Goal: Information Seeking & Learning: Learn about a topic

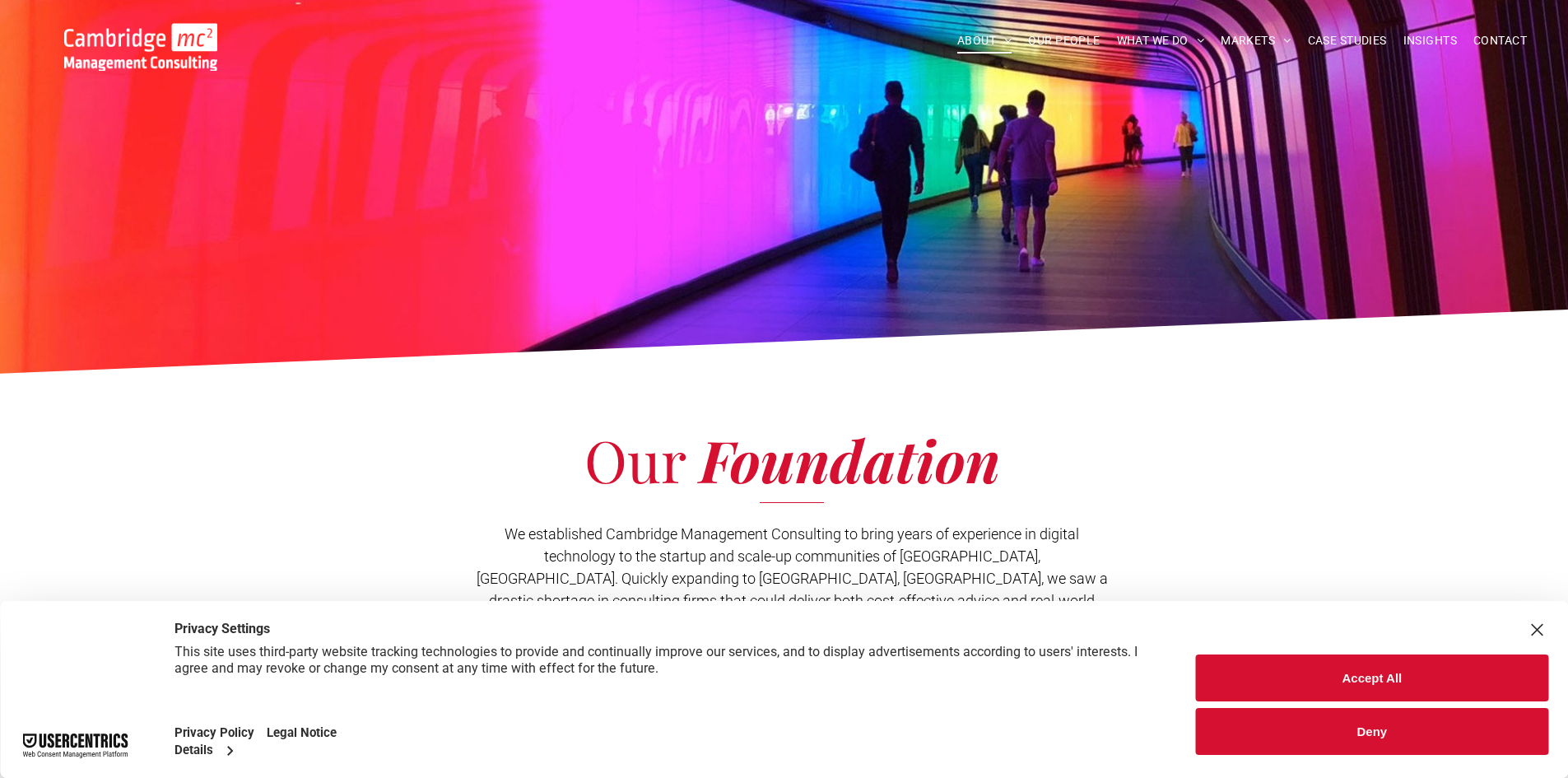
click at [1288, 670] on button "Accept All" at bounding box center [1372, 677] width 352 height 47
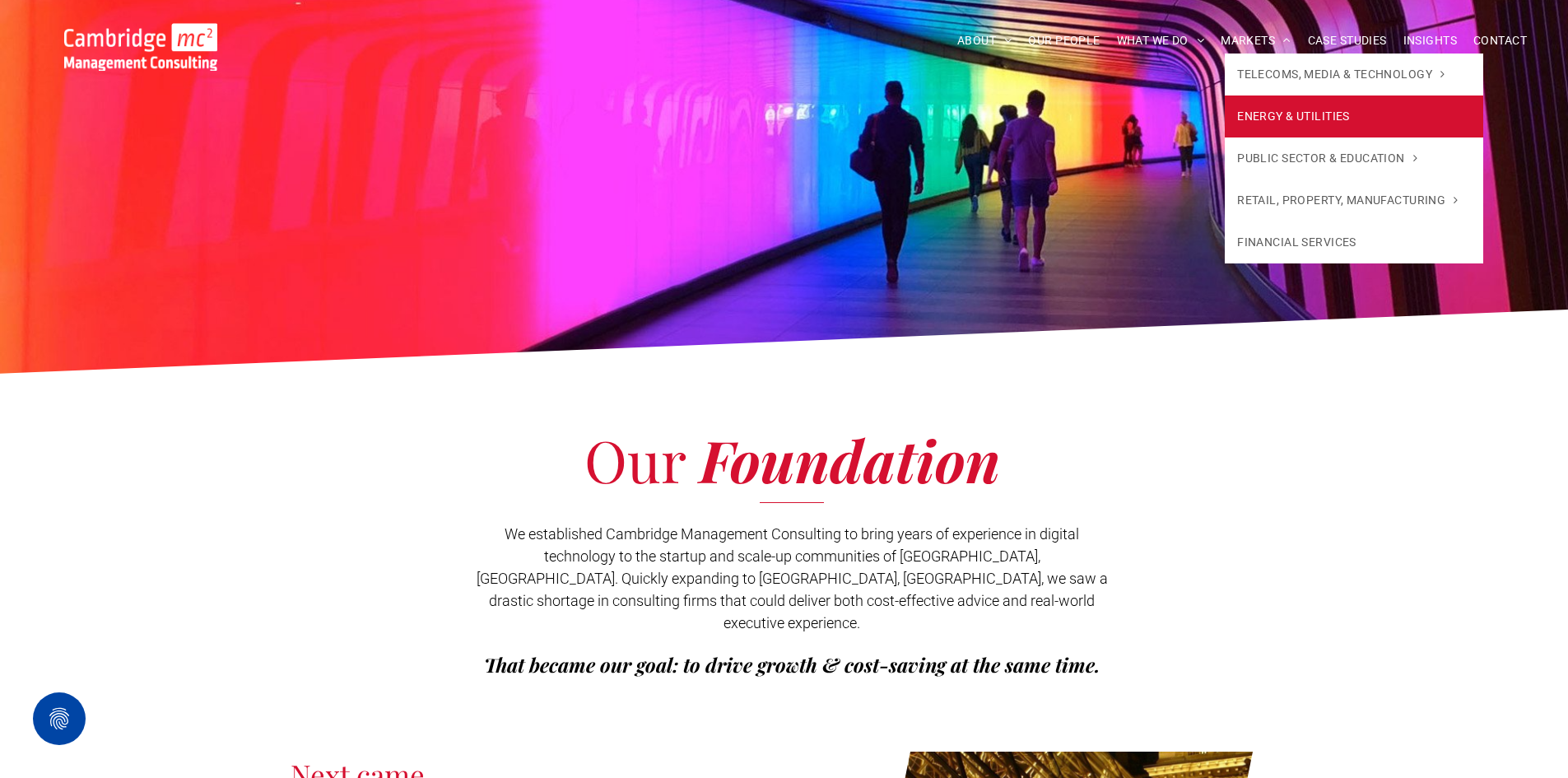
click at [1356, 121] on link "ENERGY & UTILITIES" at bounding box center [1354, 116] width 258 height 42
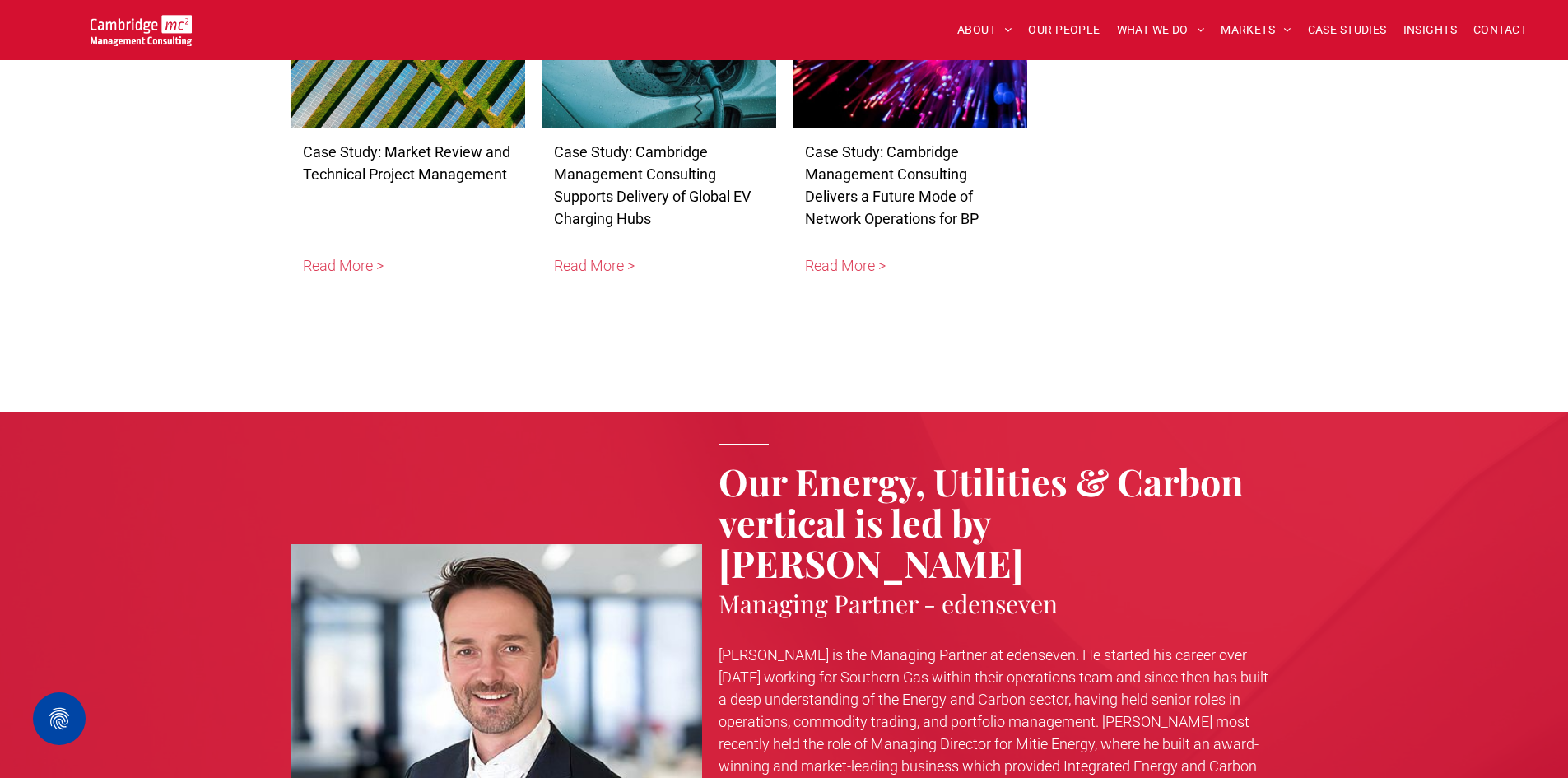
scroll to position [3785, 0]
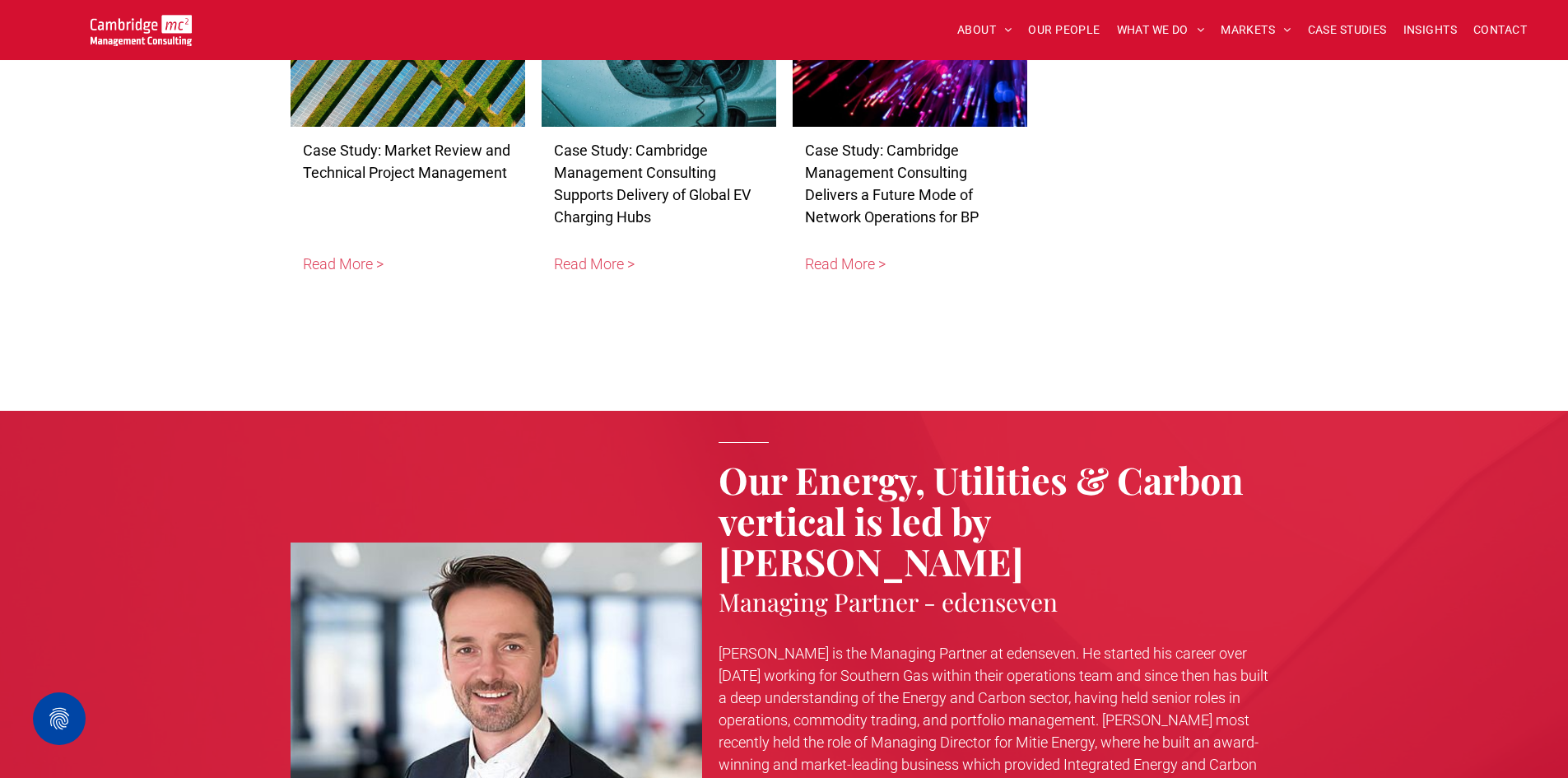
click at [732, 182] on link "Case Study: Cambridge Management Consulting Supports Delivery of Global EV Char…" at bounding box center [659, 183] width 210 height 89
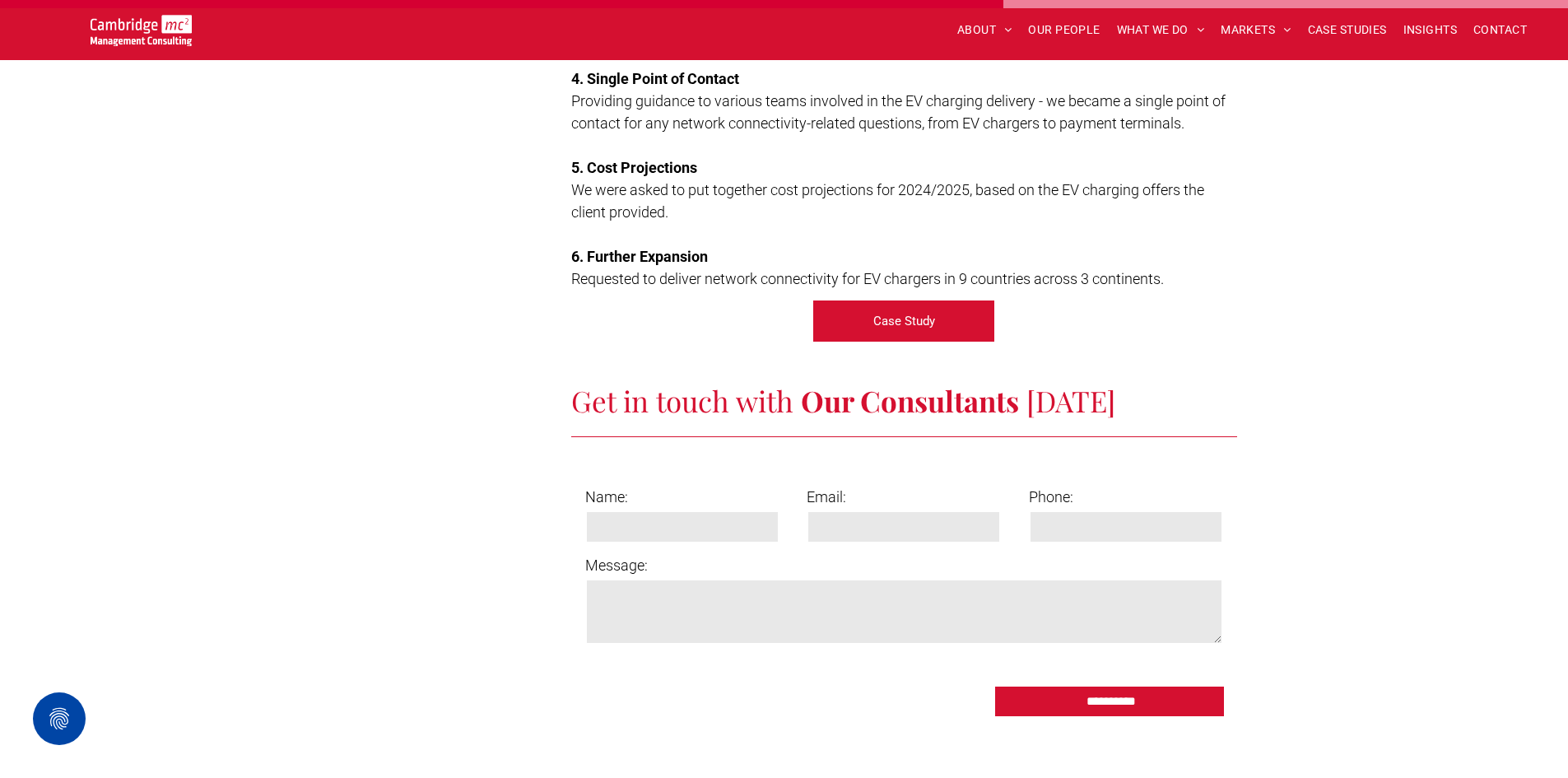
scroll to position [3591, 0]
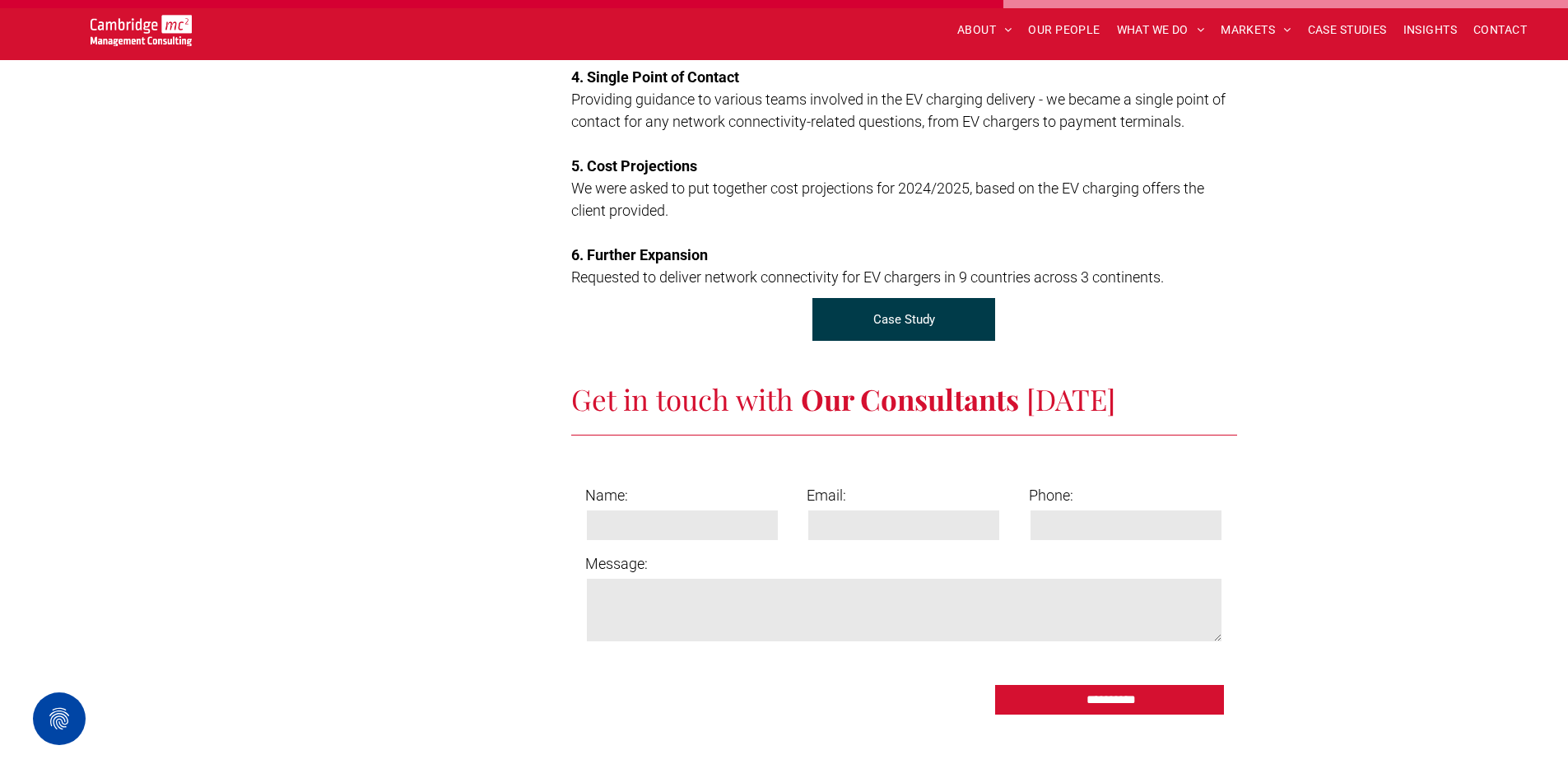
click at [899, 312] on span "Case Study" at bounding box center [903, 319] width 62 height 15
click at [1047, 17] on nav "ABOUT ABOUT US CHARITY ARMED FORCES COVENANT CAREERS PRESS RELEASES OUR PEOPLE …" at bounding box center [1172, 30] width 750 height 35
click at [1047, 22] on span "OUR PEOPLE" at bounding box center [1064, 30] width 71 height 25
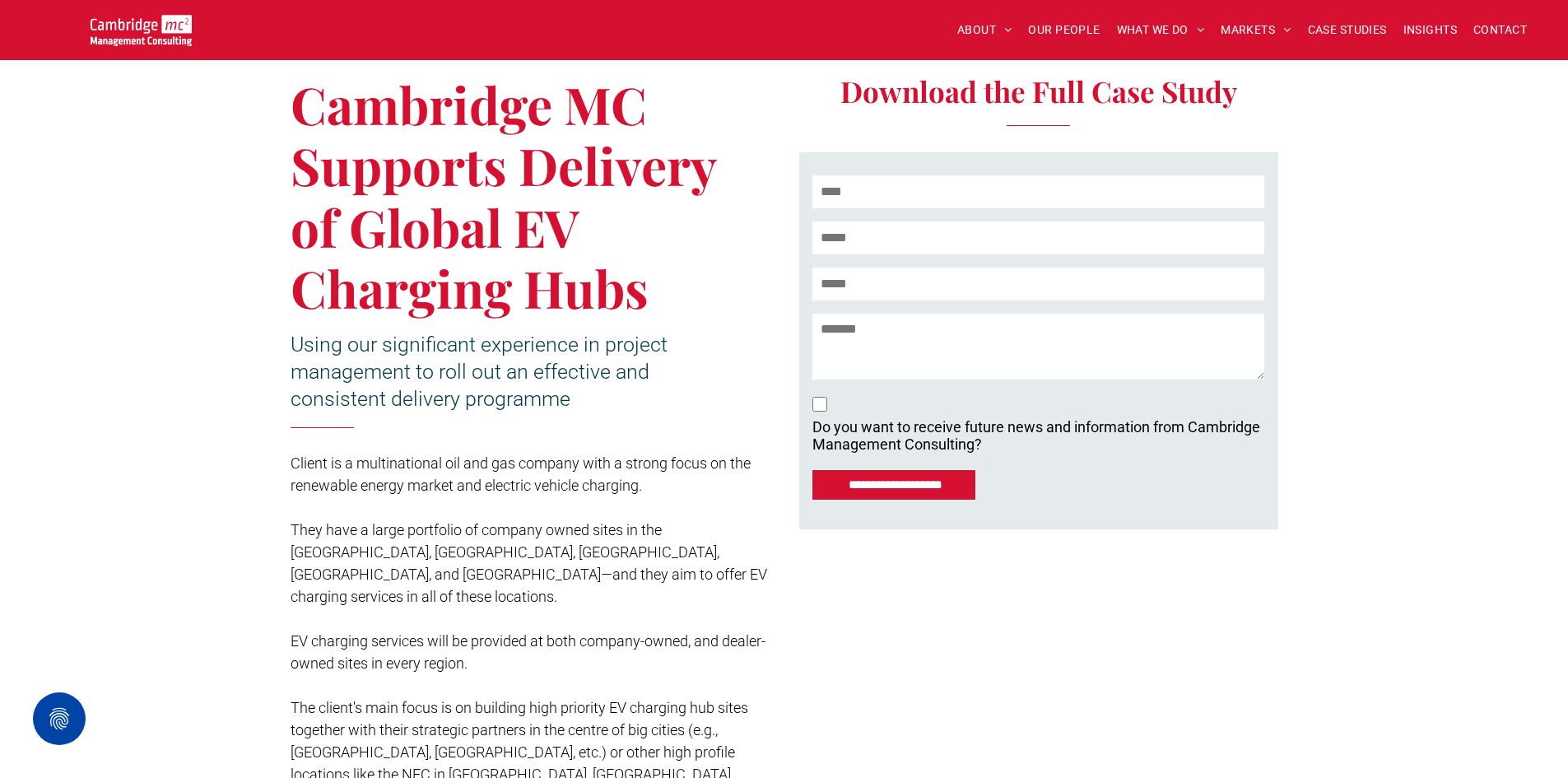
scroll to position [411, 0]
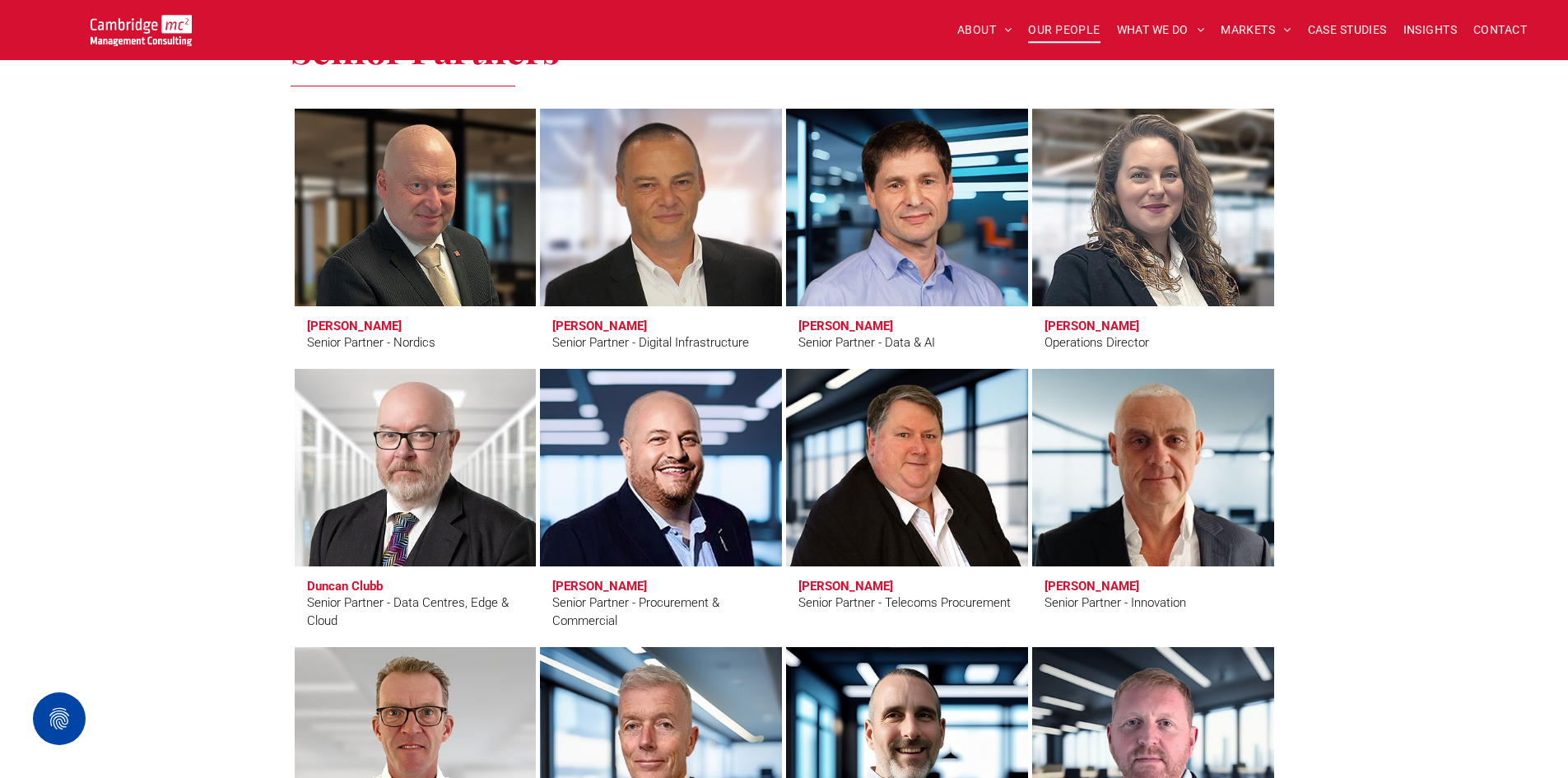
scroll to position [2140, 0]
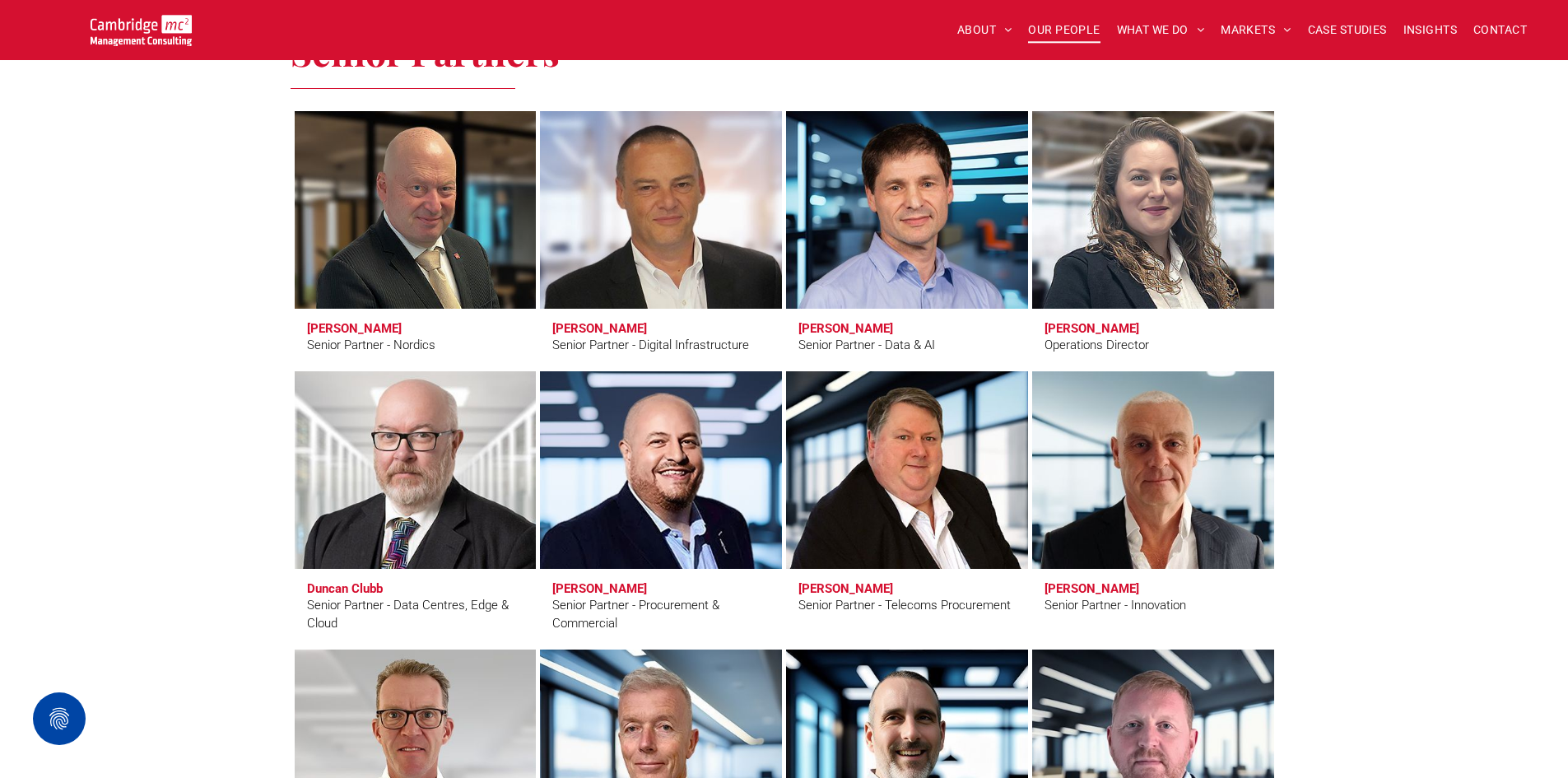
click at [419, 608] on div "Senior Partner - Data Centres, Edge & Cloud" at bounding box center [415, 615] width 217 height 37
click at [419, 508] on link "Duncan Clubb" at bounding box center [415, 470] width 256 height 209
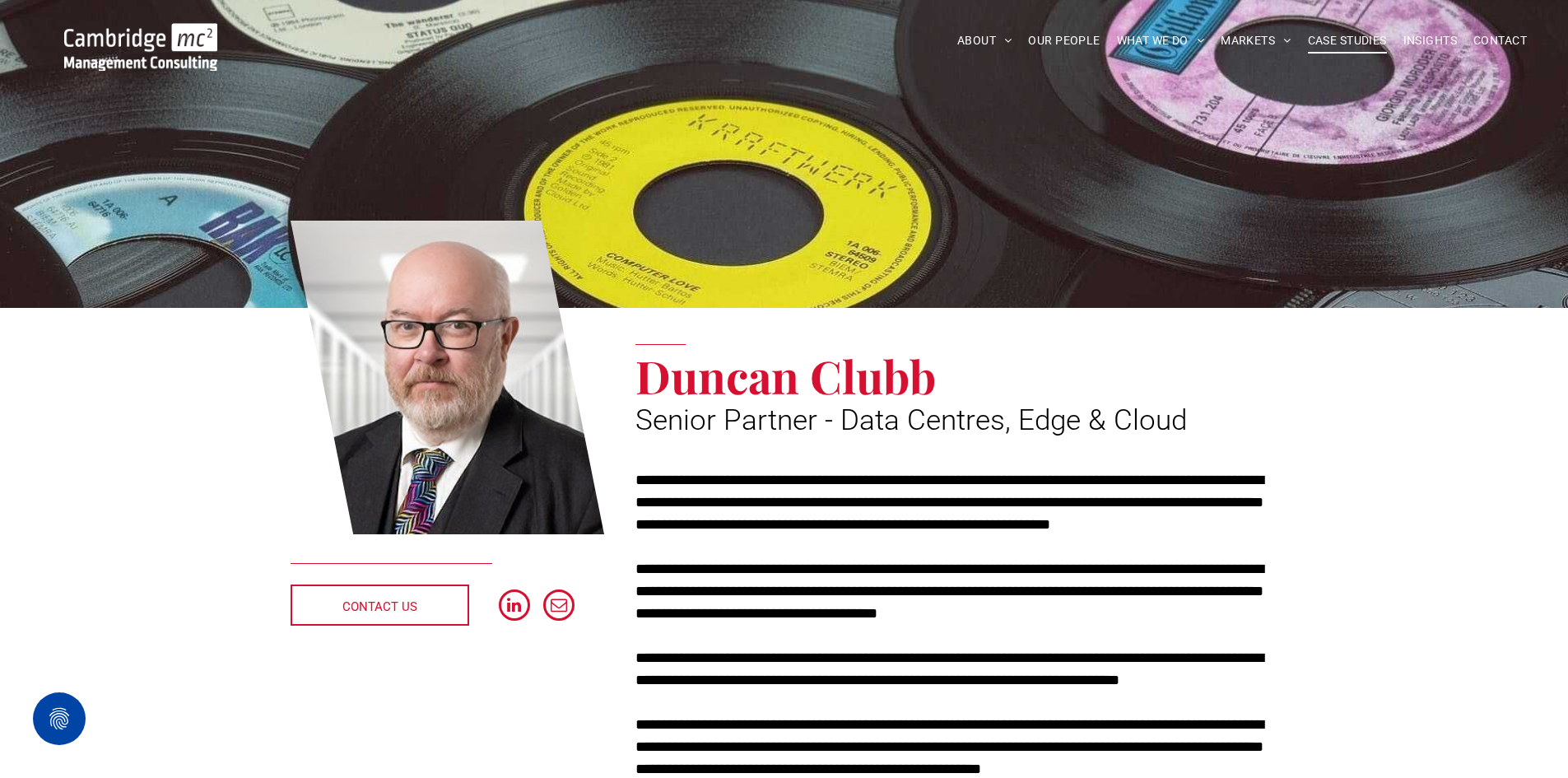
click at [1347, 40] on span "CASE STUDIES" at bounding box center [1347, 41] width 79 height 25
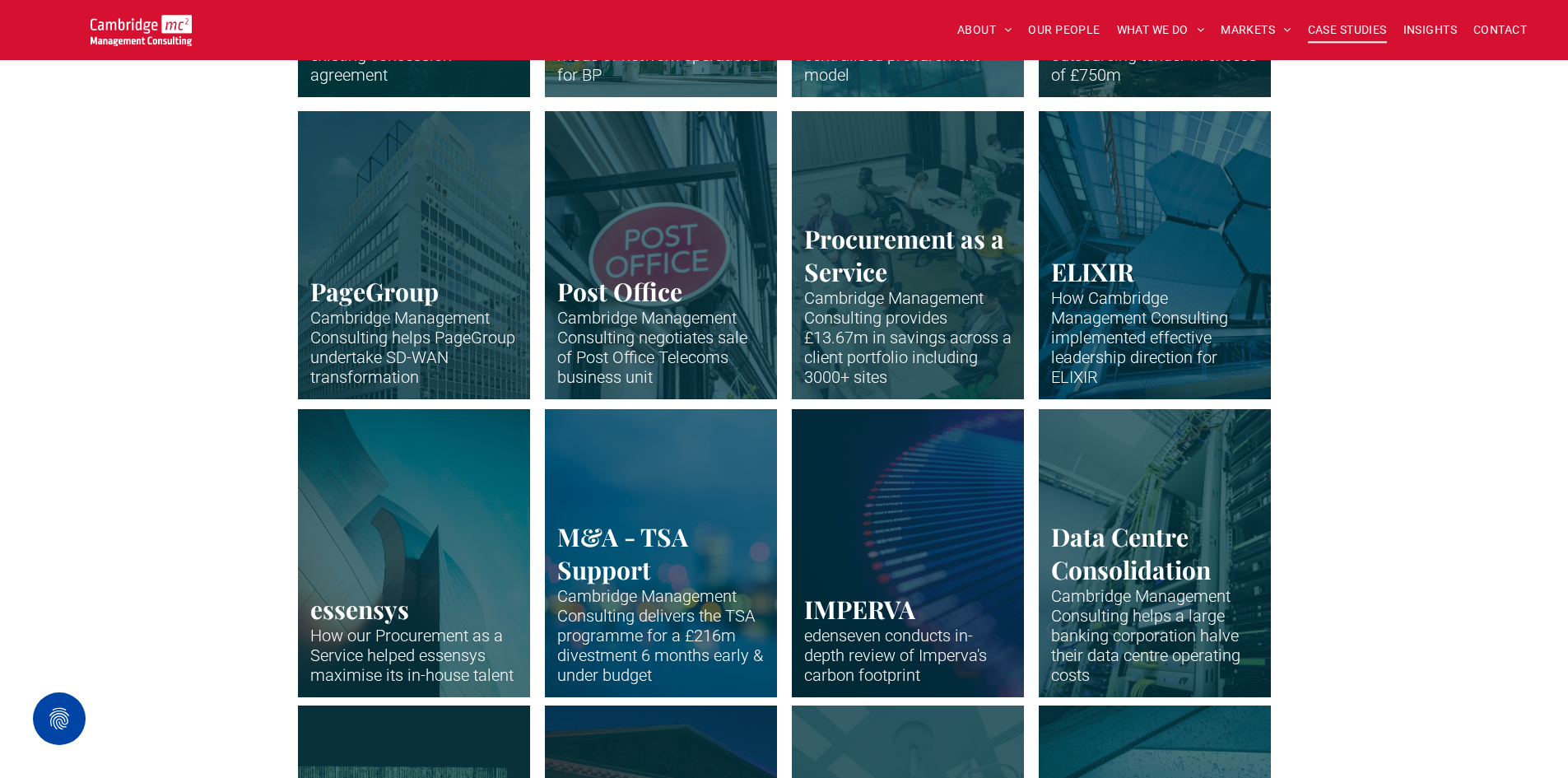
scroll to position [775, 0]
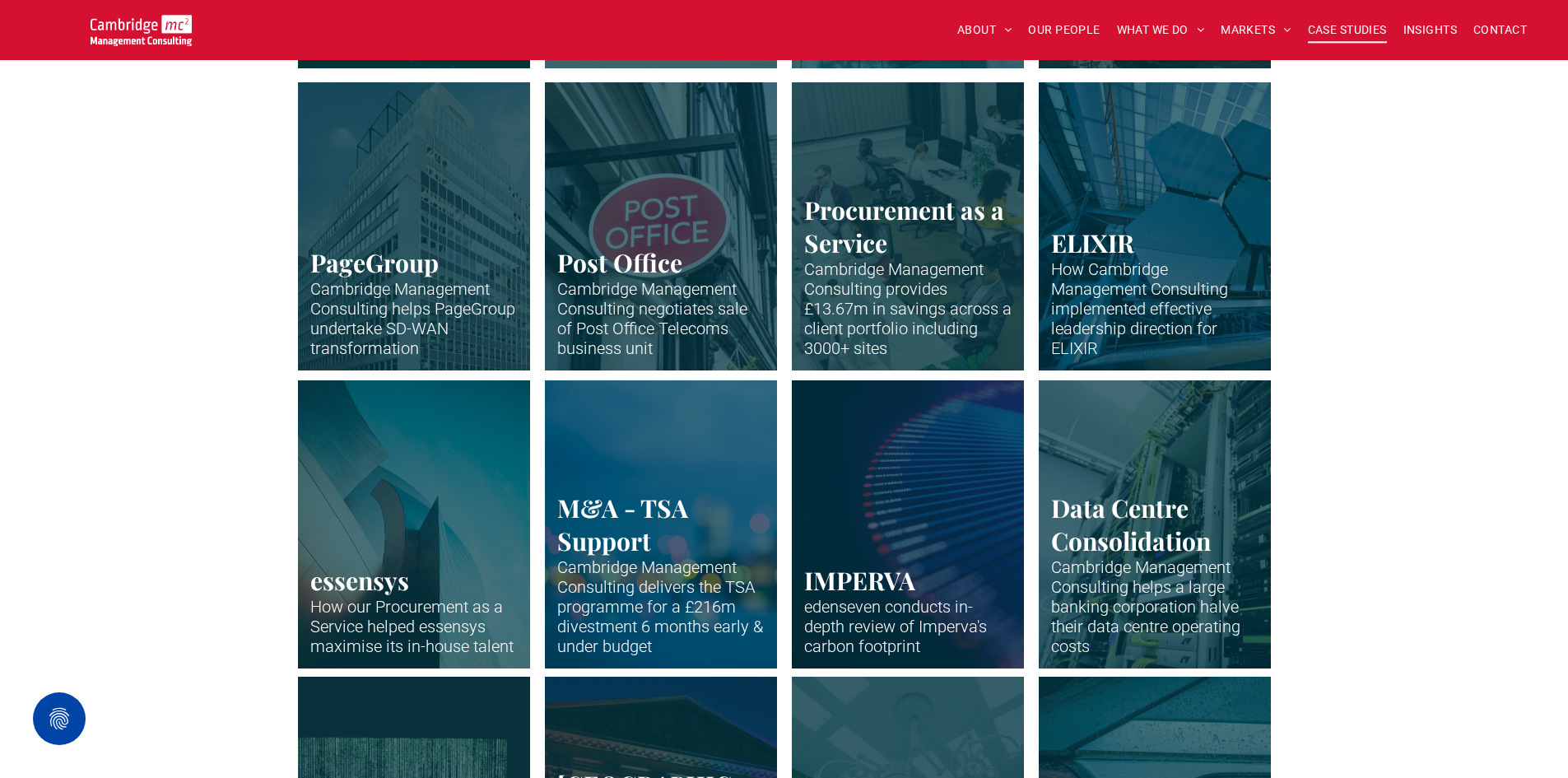
click at [1152, 509] on link "Data Centre rack" at bounding box center [1154, 524] width 246 height 305
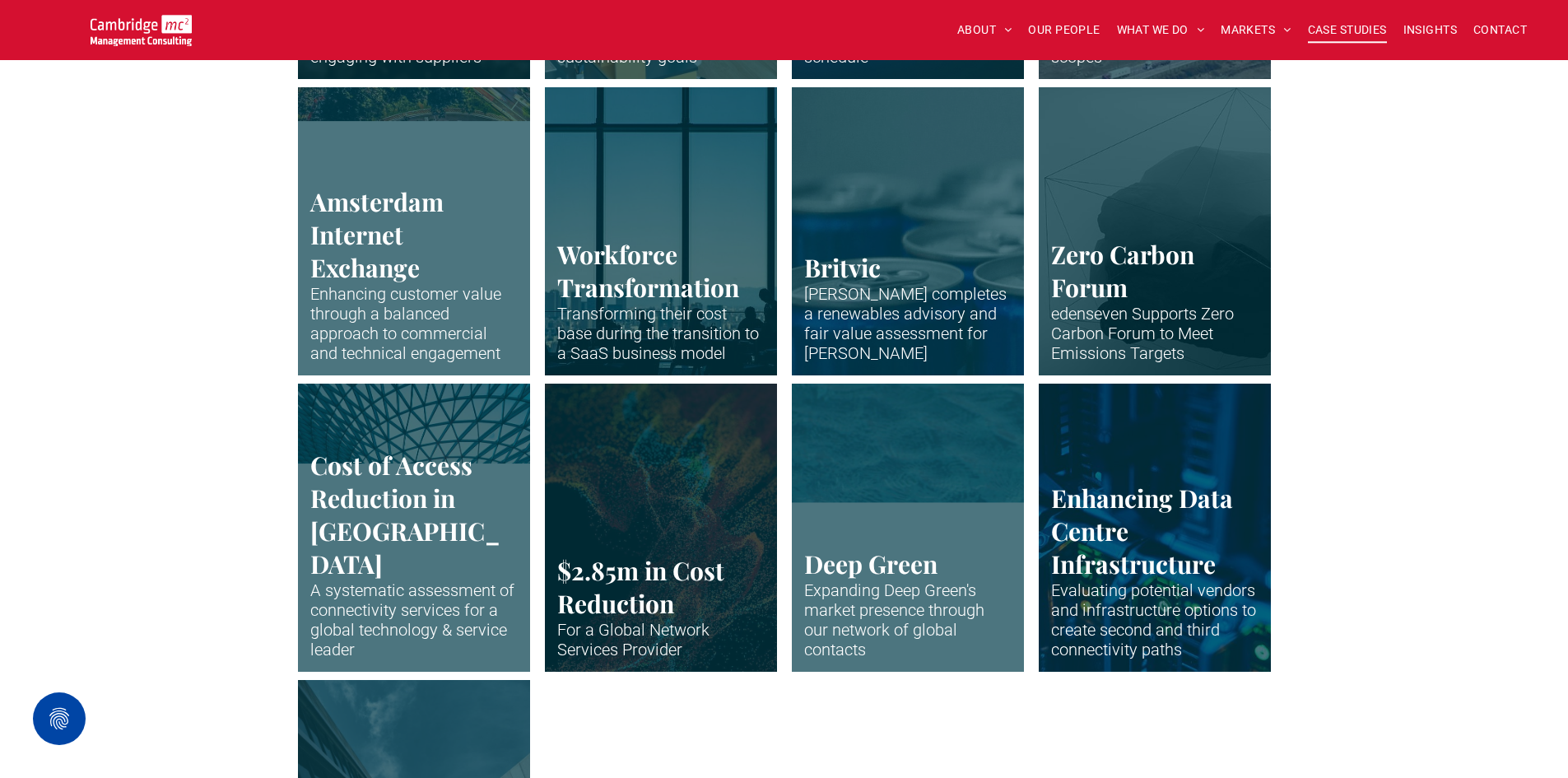
scroll to position [3409, 0]
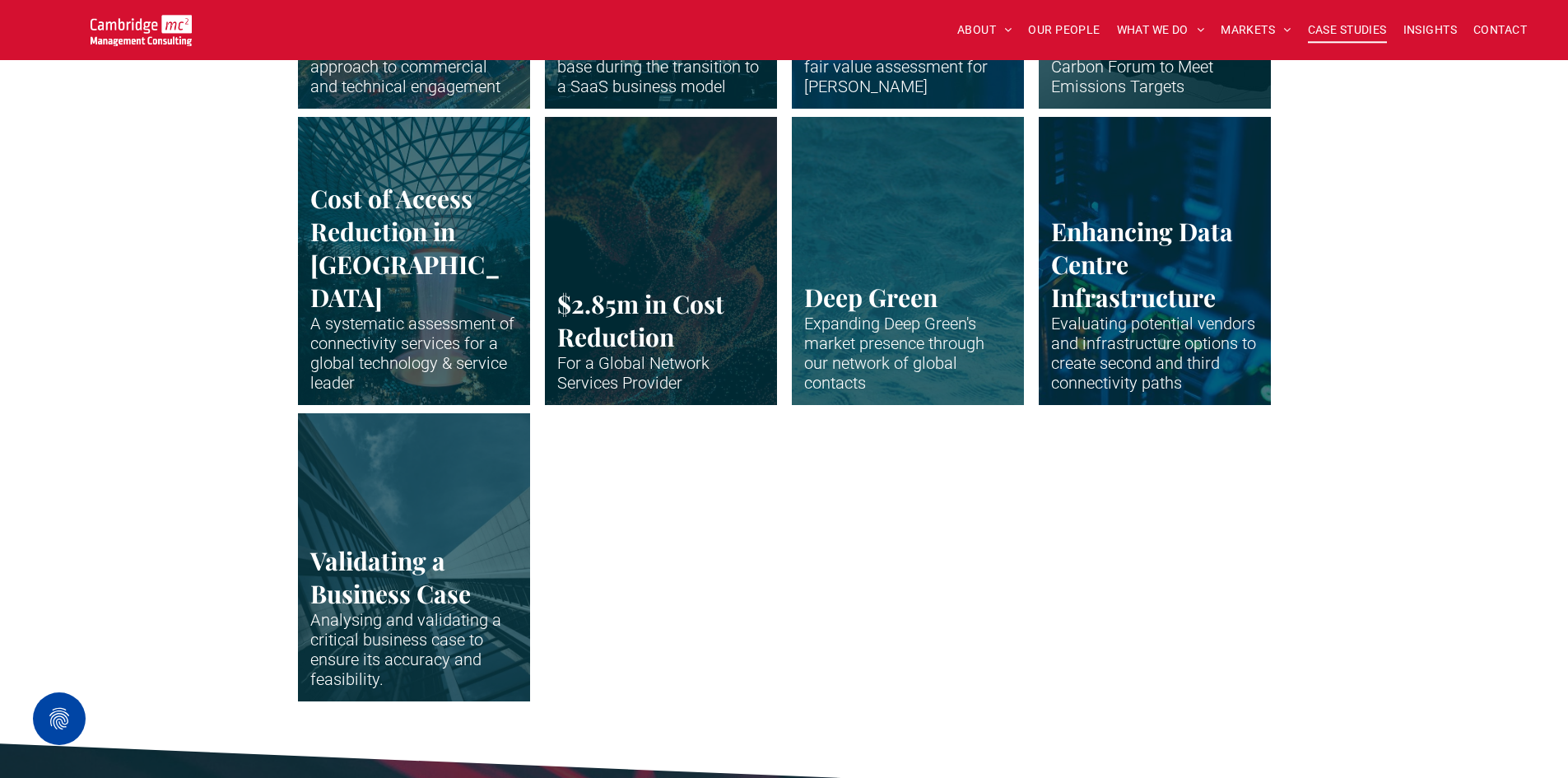
click at [1089, 258] on link "Close up of data centre stack" at bounding box center [1154, 260] width 246 height 305
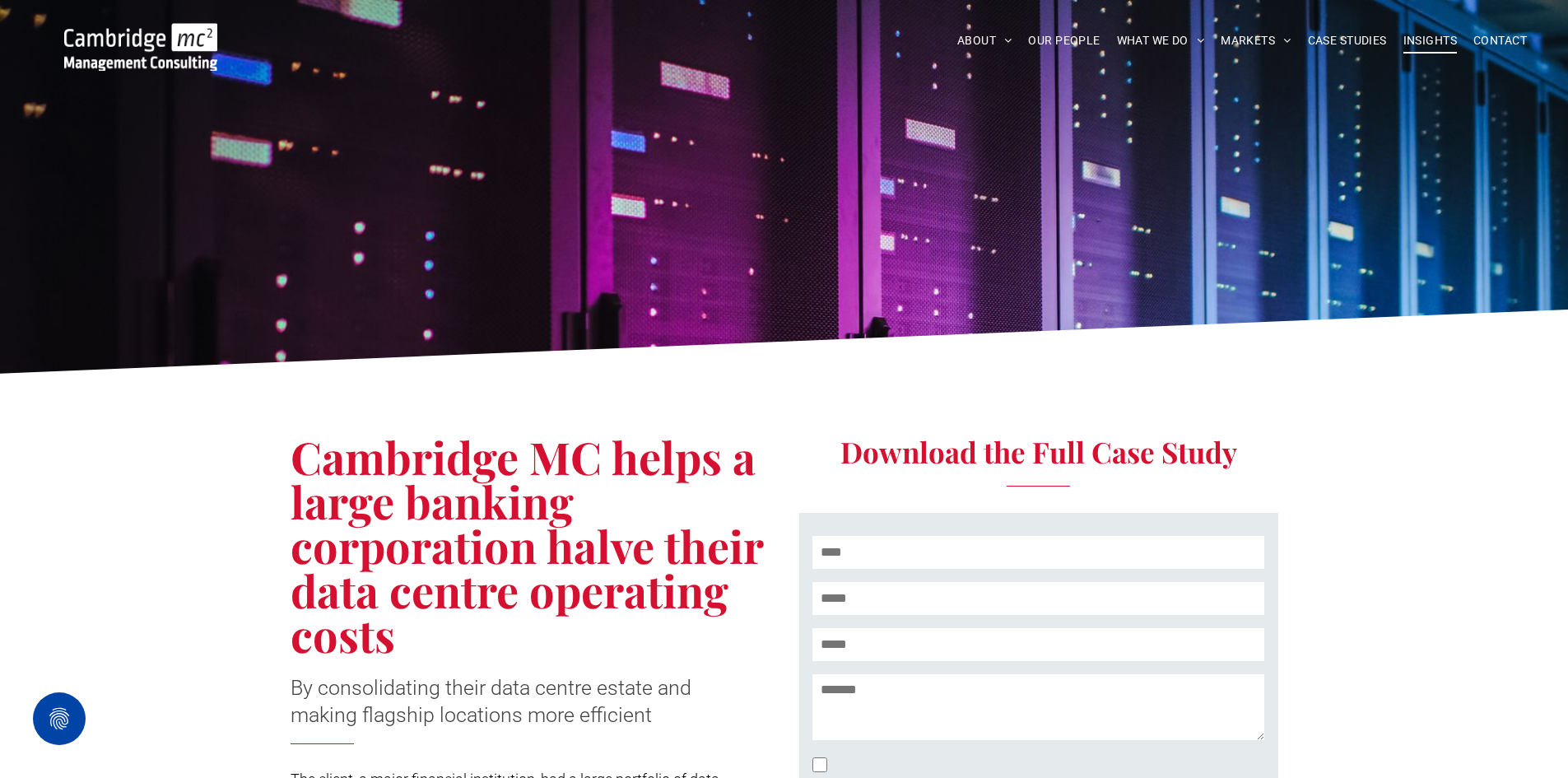
click at [1447, 39] on span "INSIGHTS" at bounding box center [1430, 41] width 54 height 25
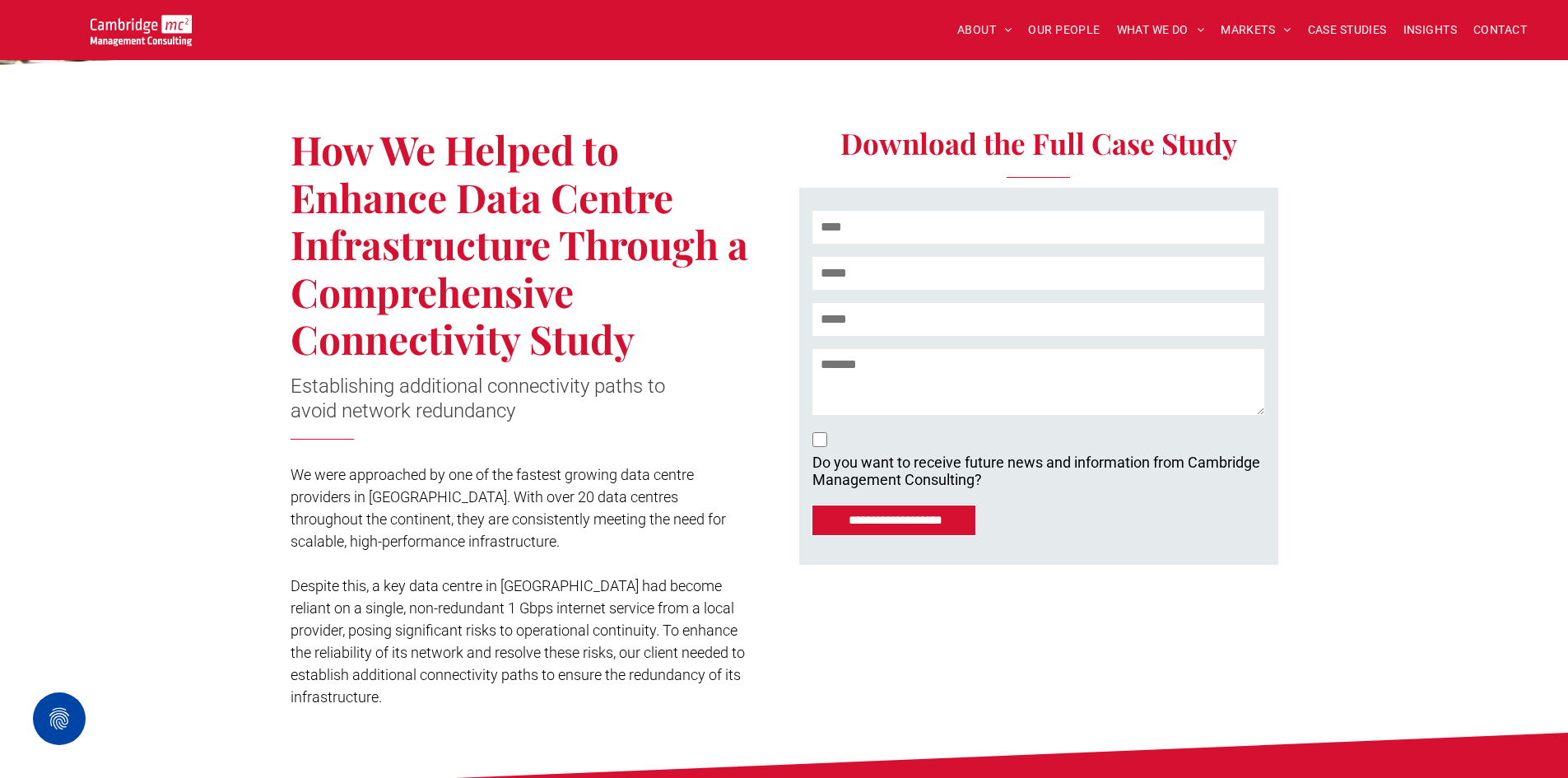
scroll to position [329, 0]
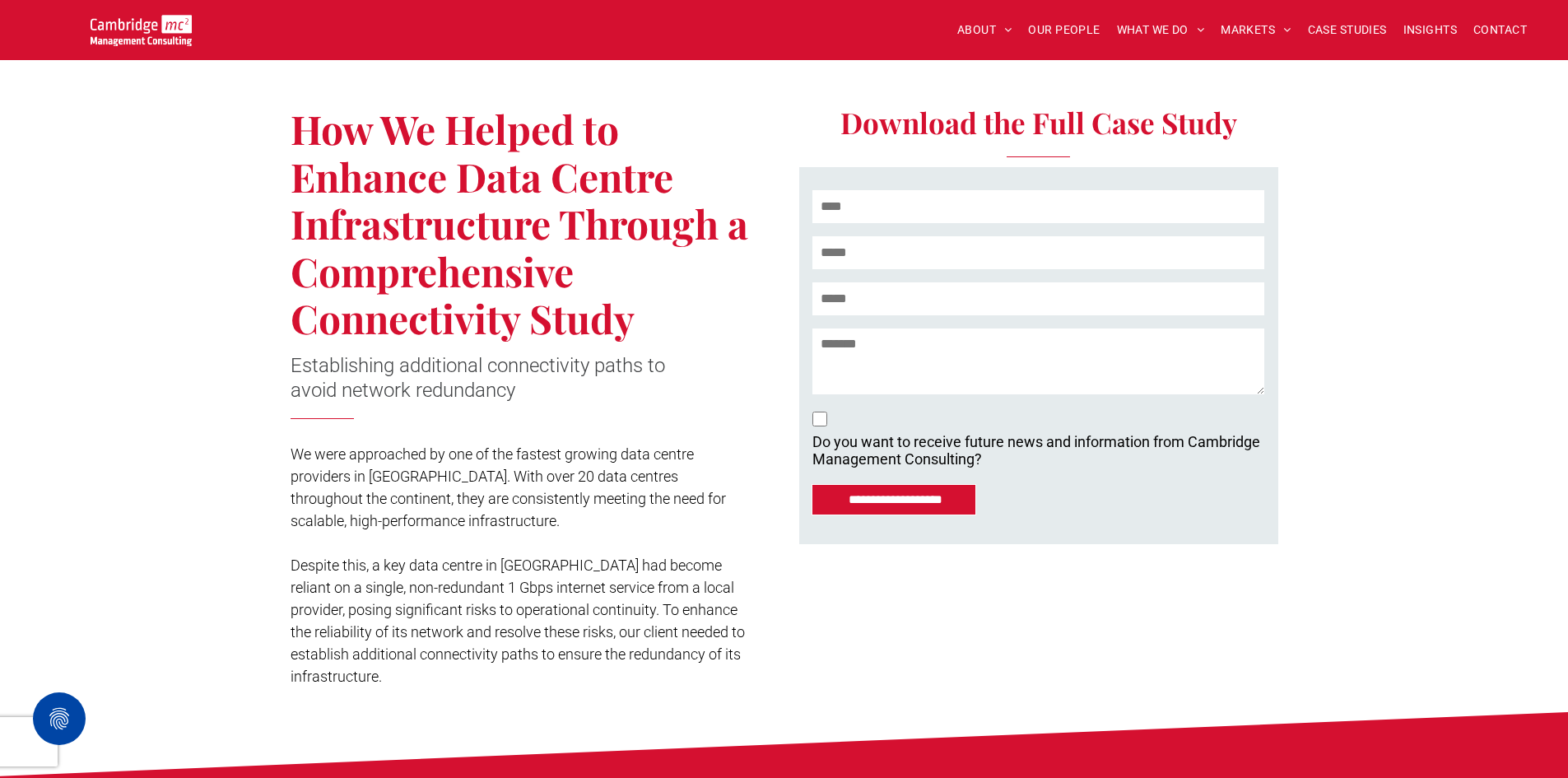
click at [893, 222] on input "text" at bounding box center [1037, 207] width 451 height 33
type input "*"
type input "**********"
drag, startPoint x: 923, startPoint y: 293, endPoint x: 713, endPoint y: 289, distance: 210.0
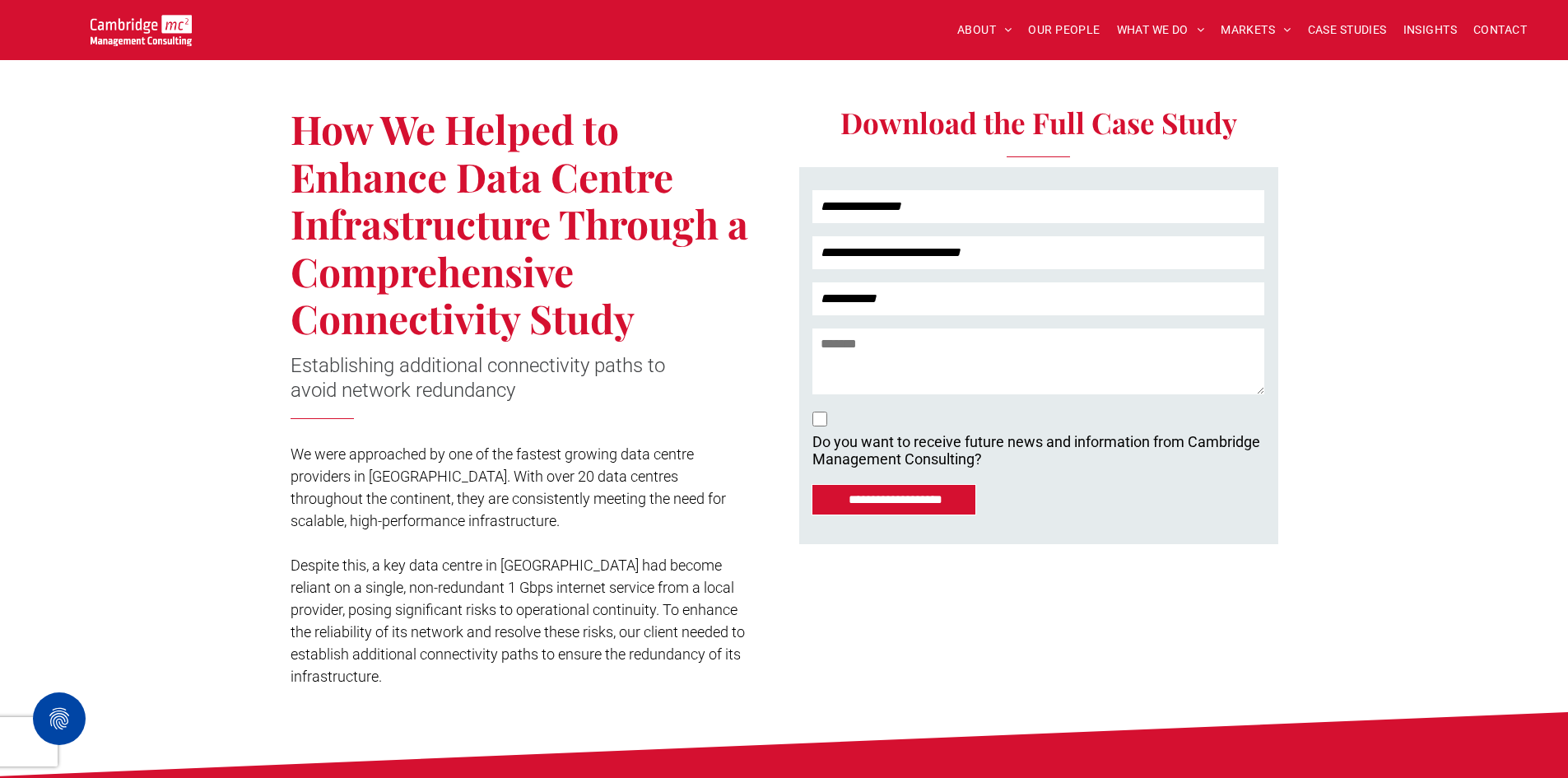
click at [713, 289] on div "**********" at bounding box center [784, 374] width 987 height 642
type input "**********"
click at [885, 495] on input "**********" at bounding box center [894, 499] width 159 height 29
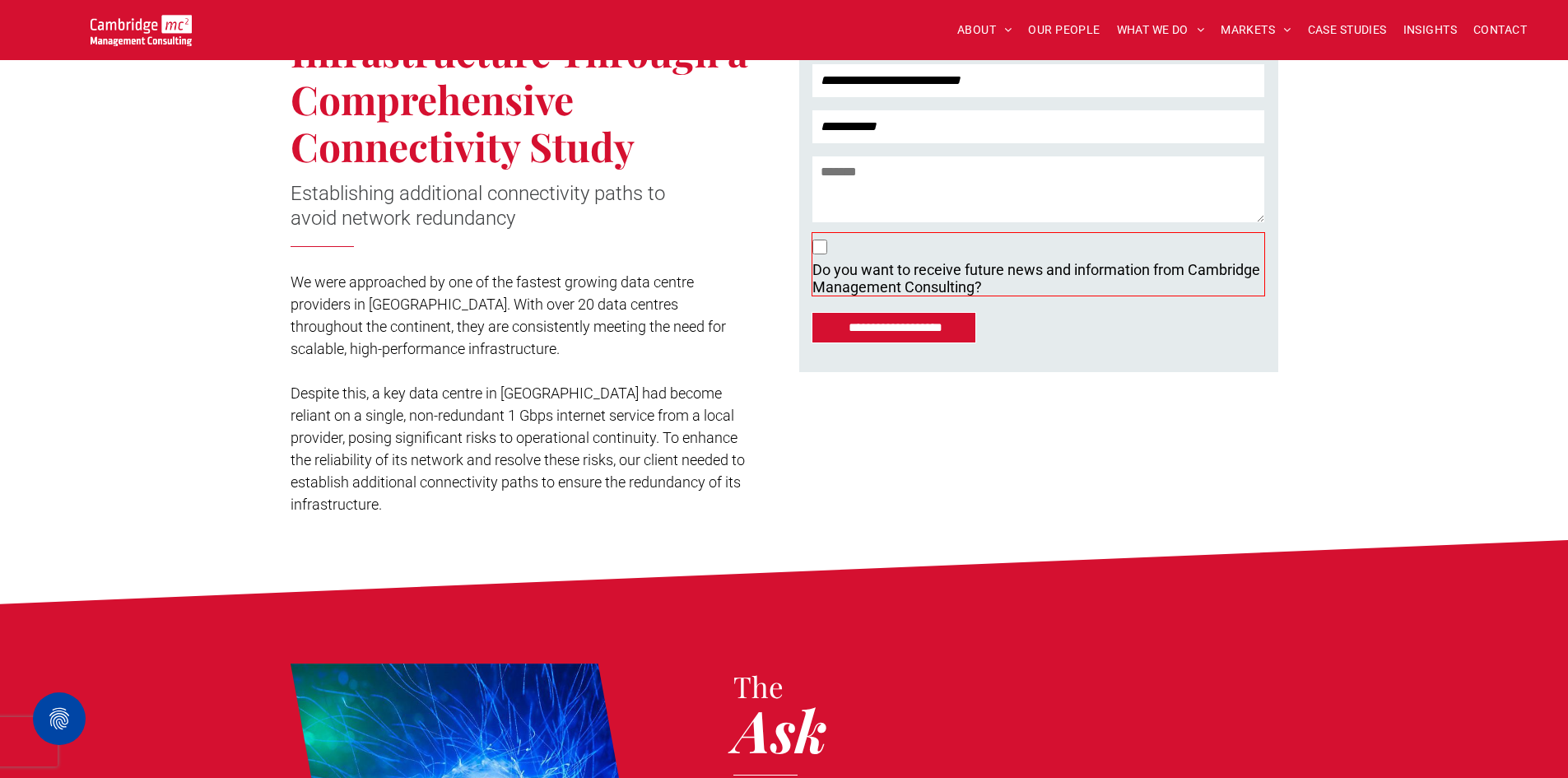
scroll to position [499, 0]
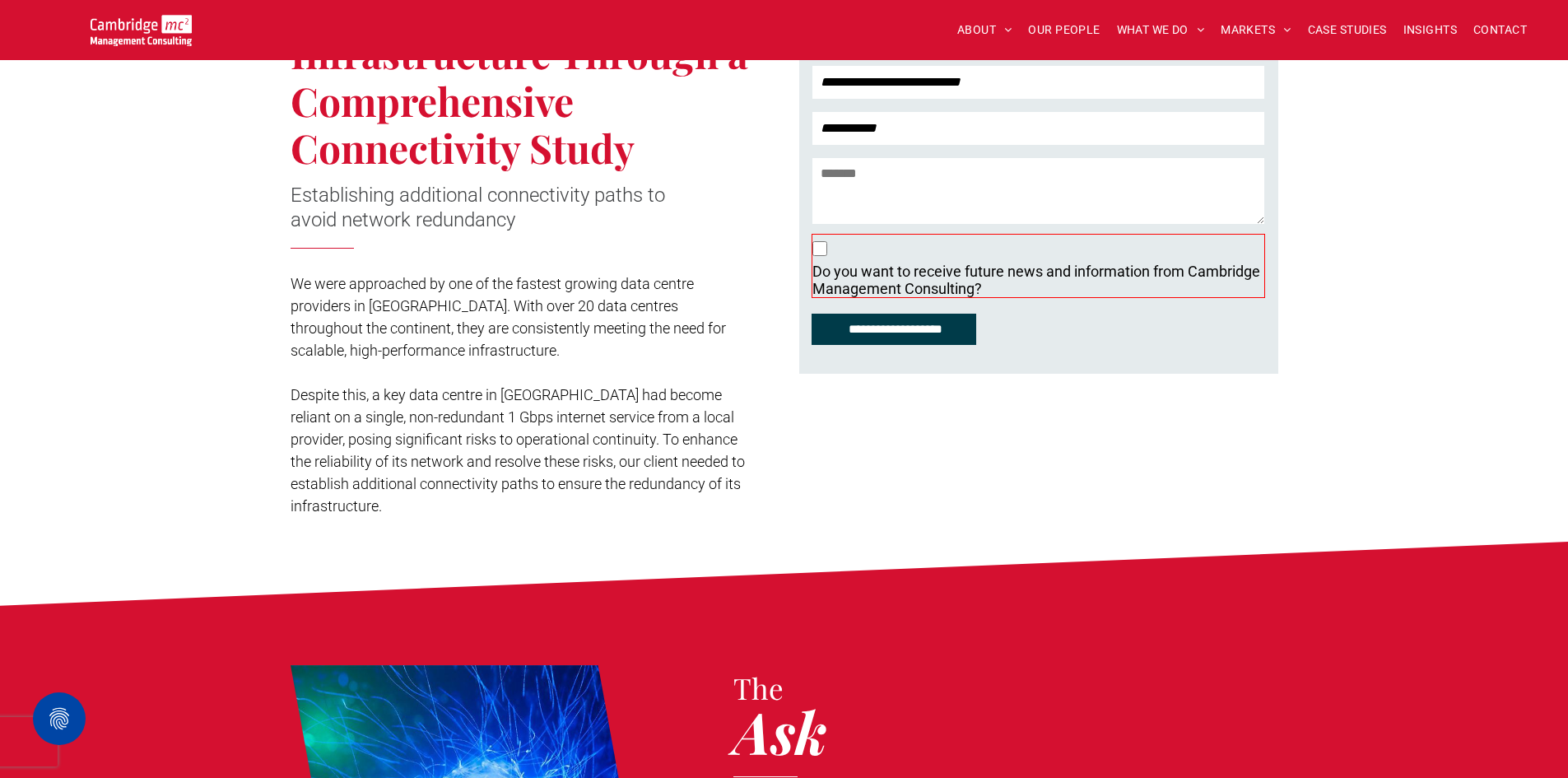
click at [892, 325] on input "**********" at bounding box center [894, 329] width 159 height 29
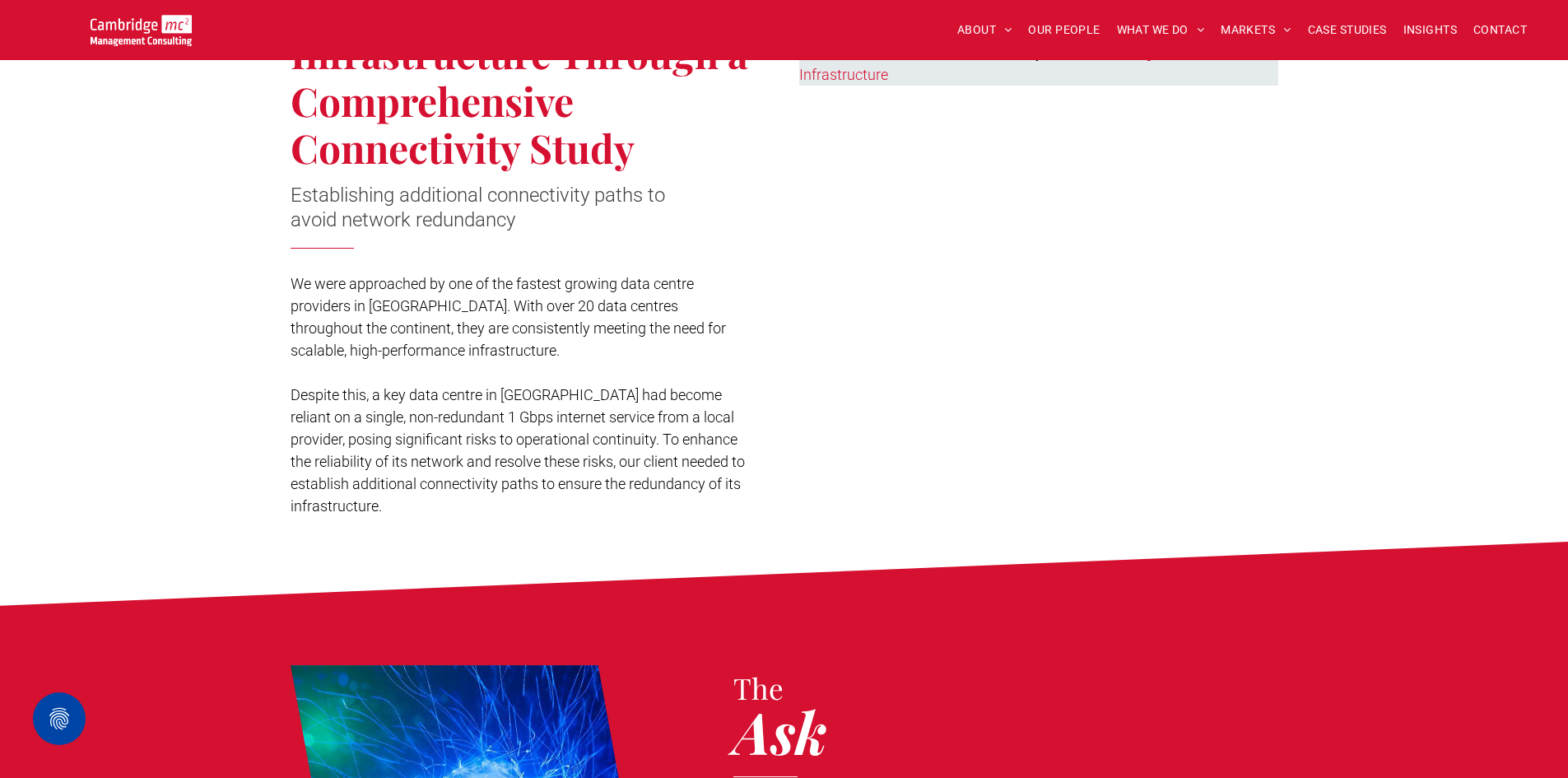
scroll to position [378, 0]
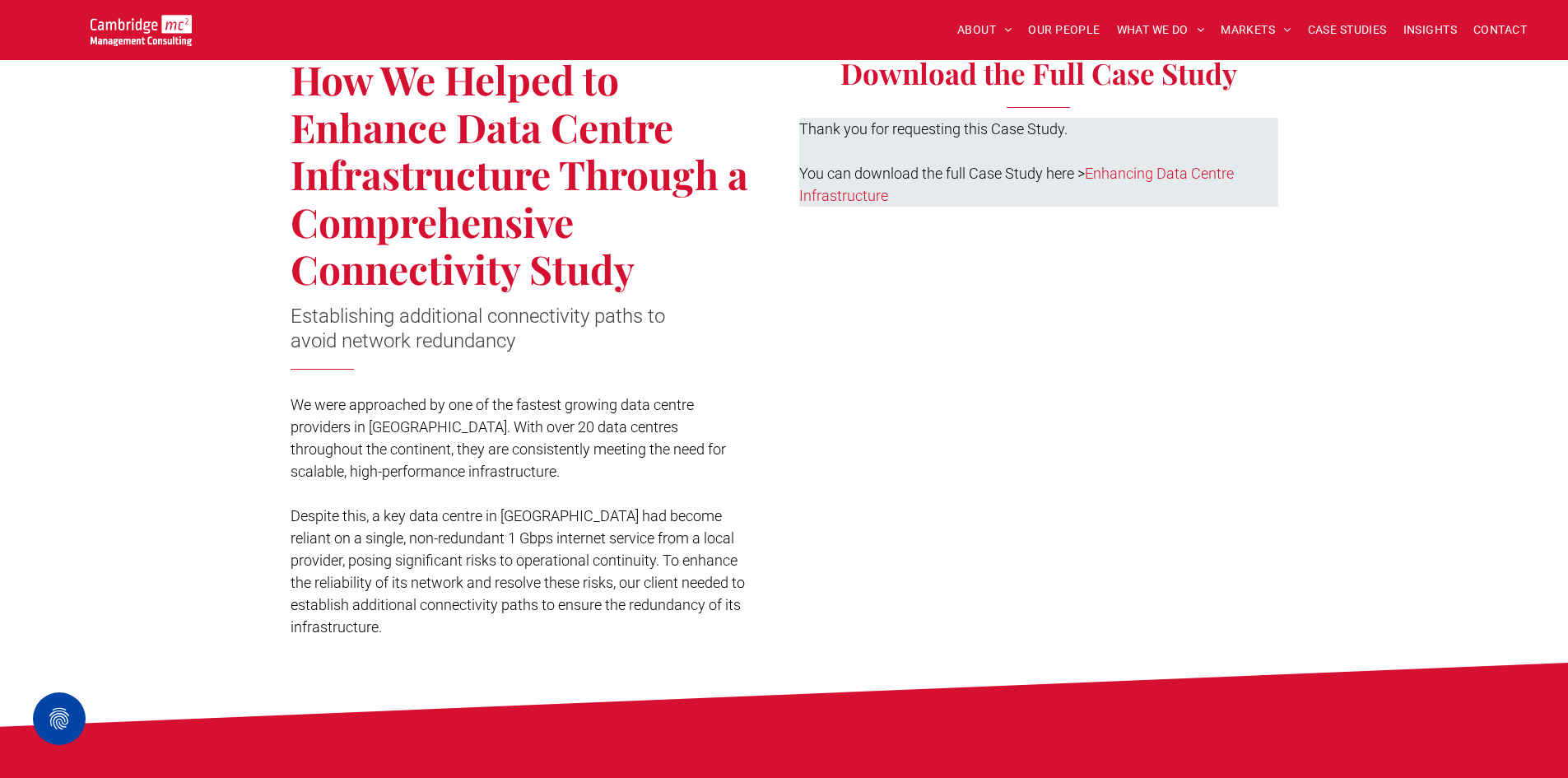
click at [1150, 176] on link "Enhancing Data Centre Infrastructure" at bounding box center [1017, 184] width 435 height 39
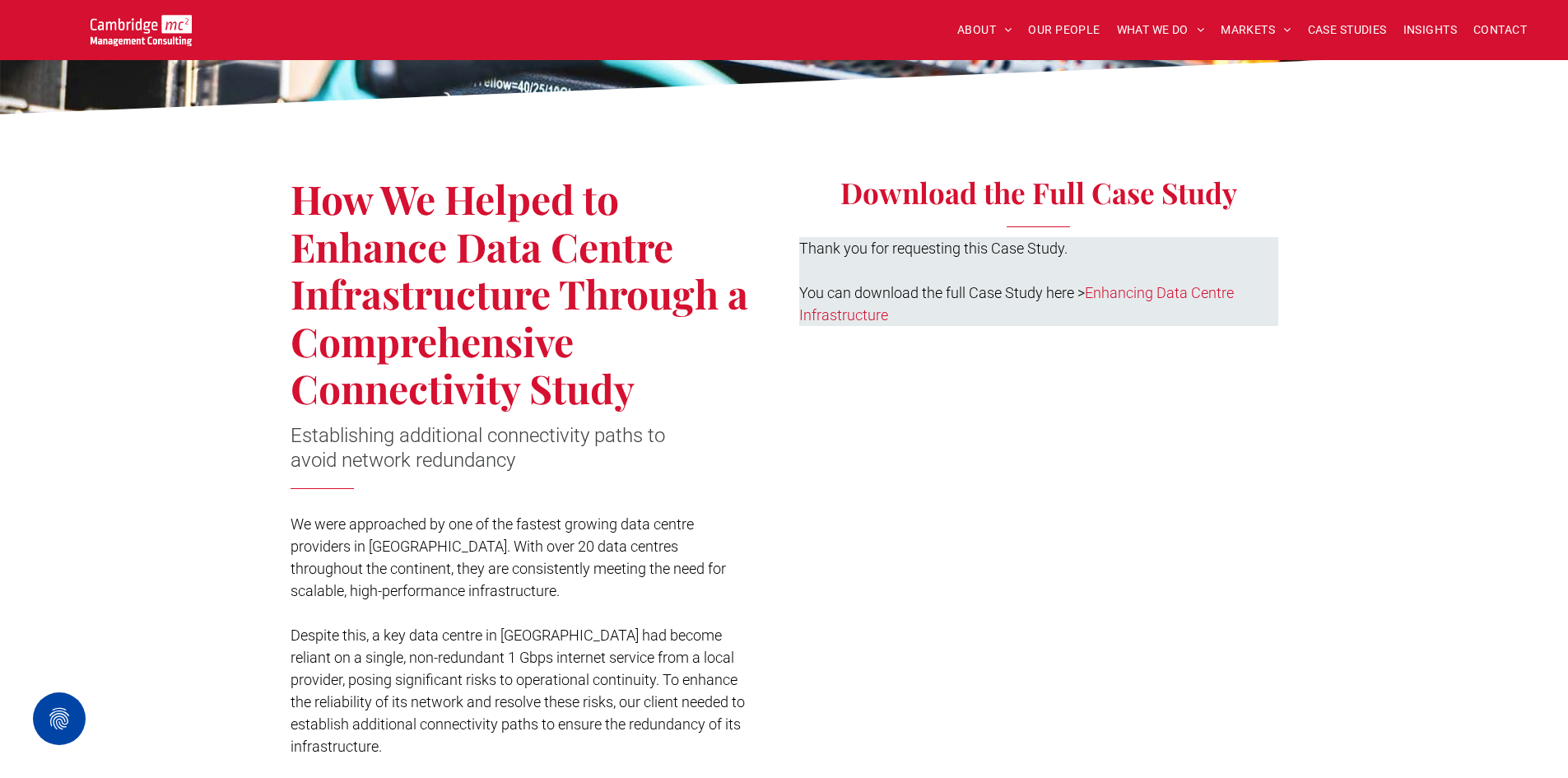
scroll to position [132, 0]
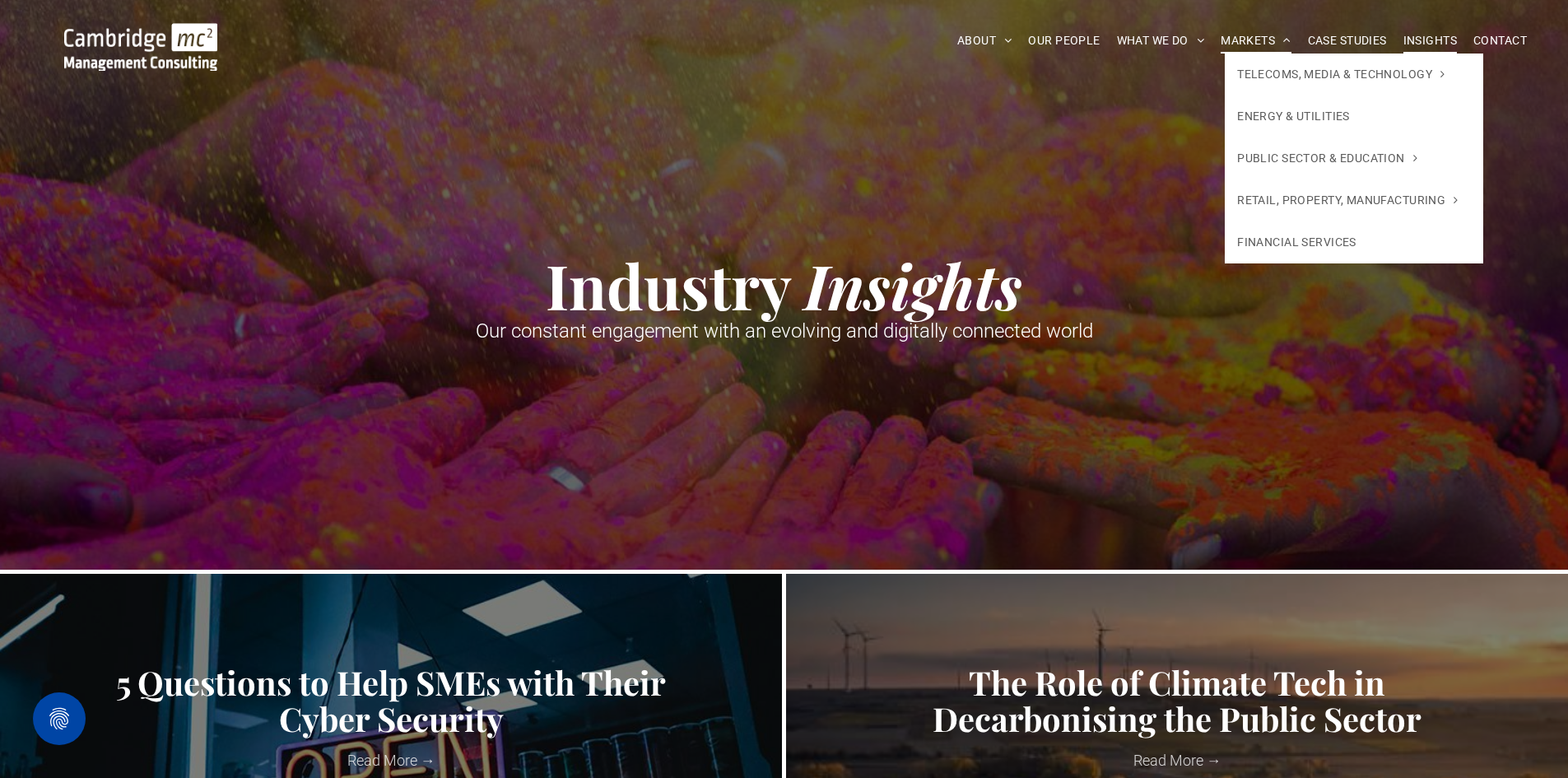
click at [1253, 38] on span "MARKETS" at bounding box center [1256, 41] width 70 height 25
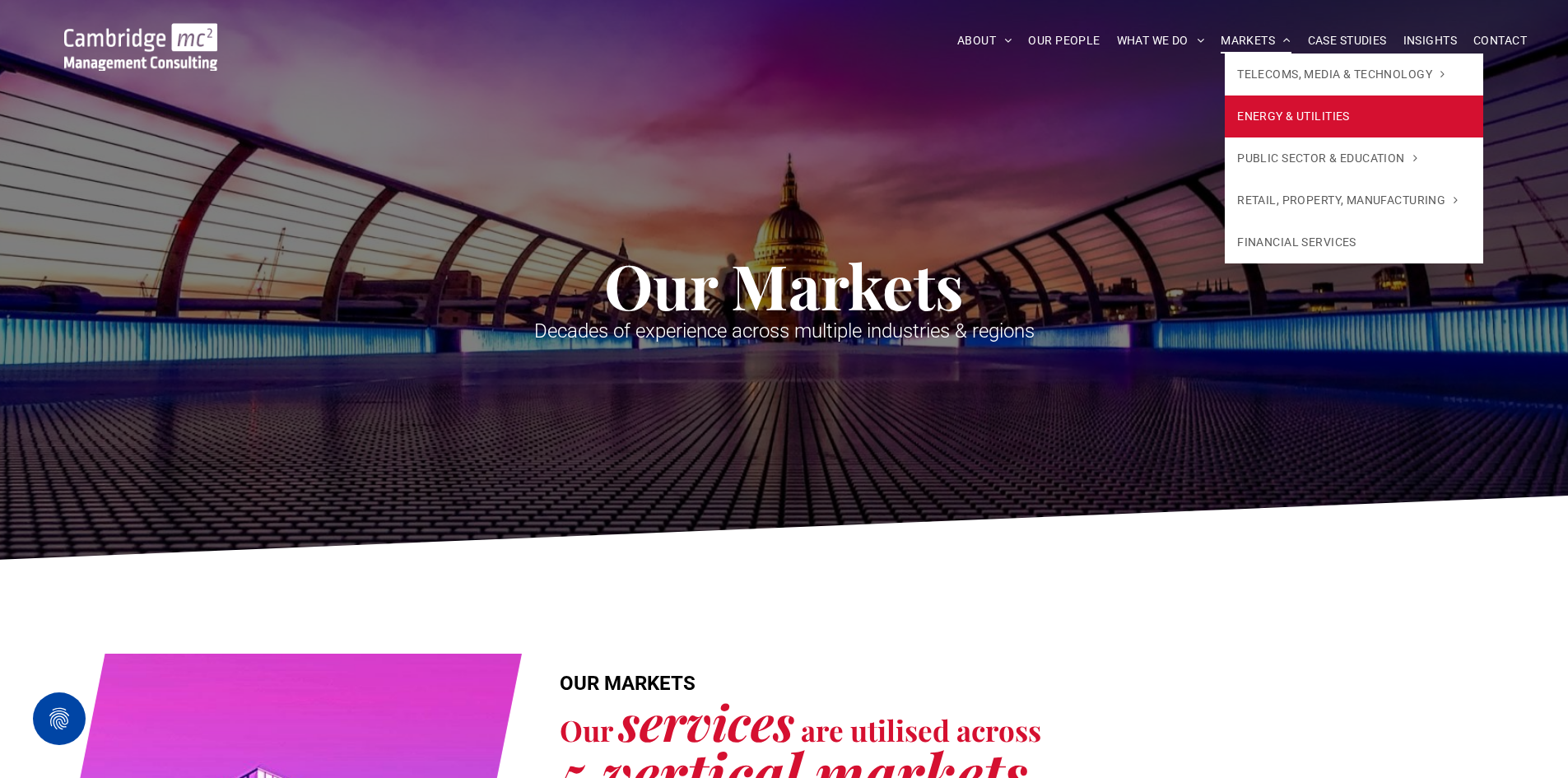
click at [1308, 103] on link "ENERGY & UTILITIES" at bounding box center [1354, 116] width 258 height 42
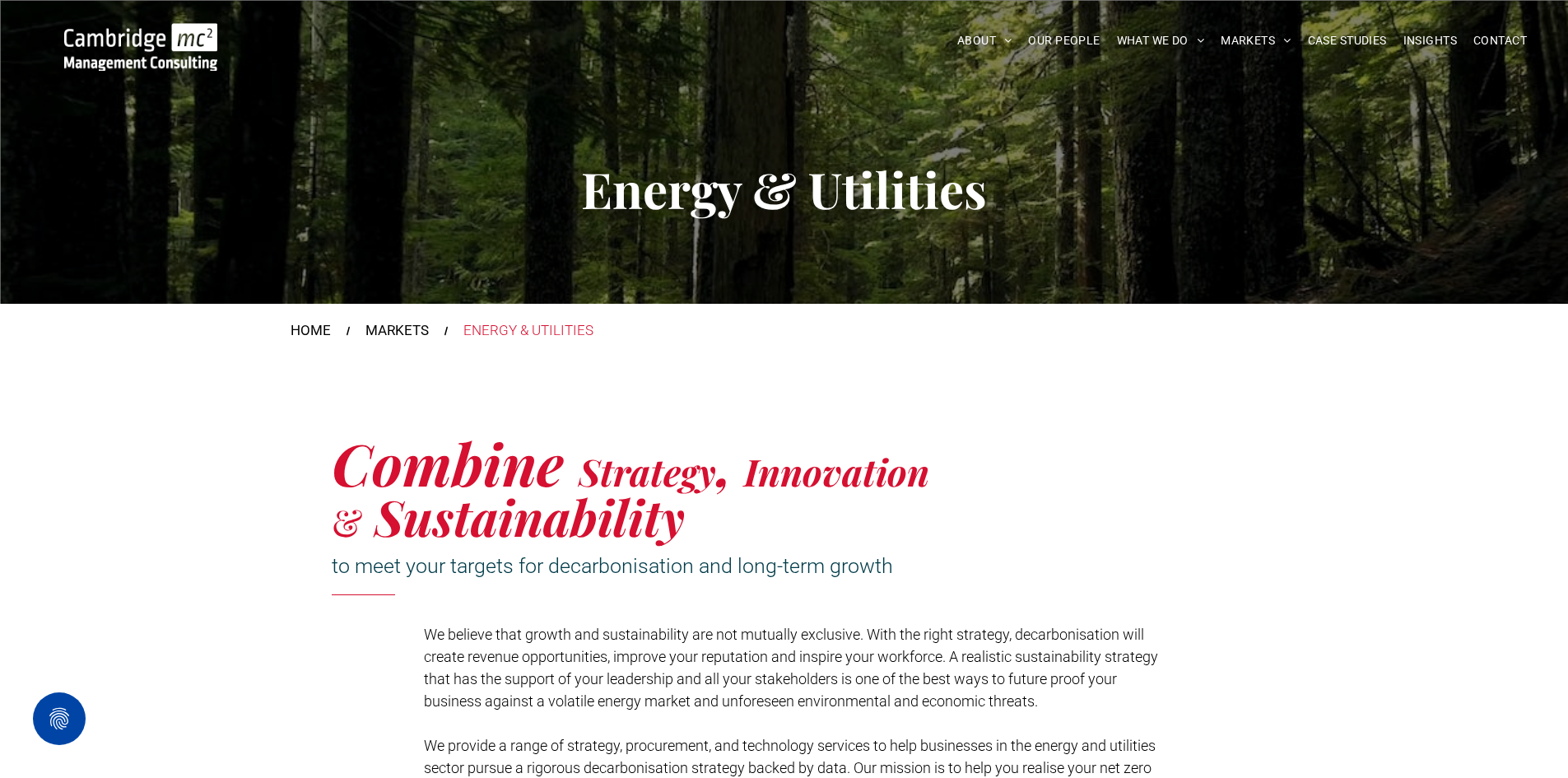
click at [152, 52] on img at bounding box center [141, 47] width 153 height 48
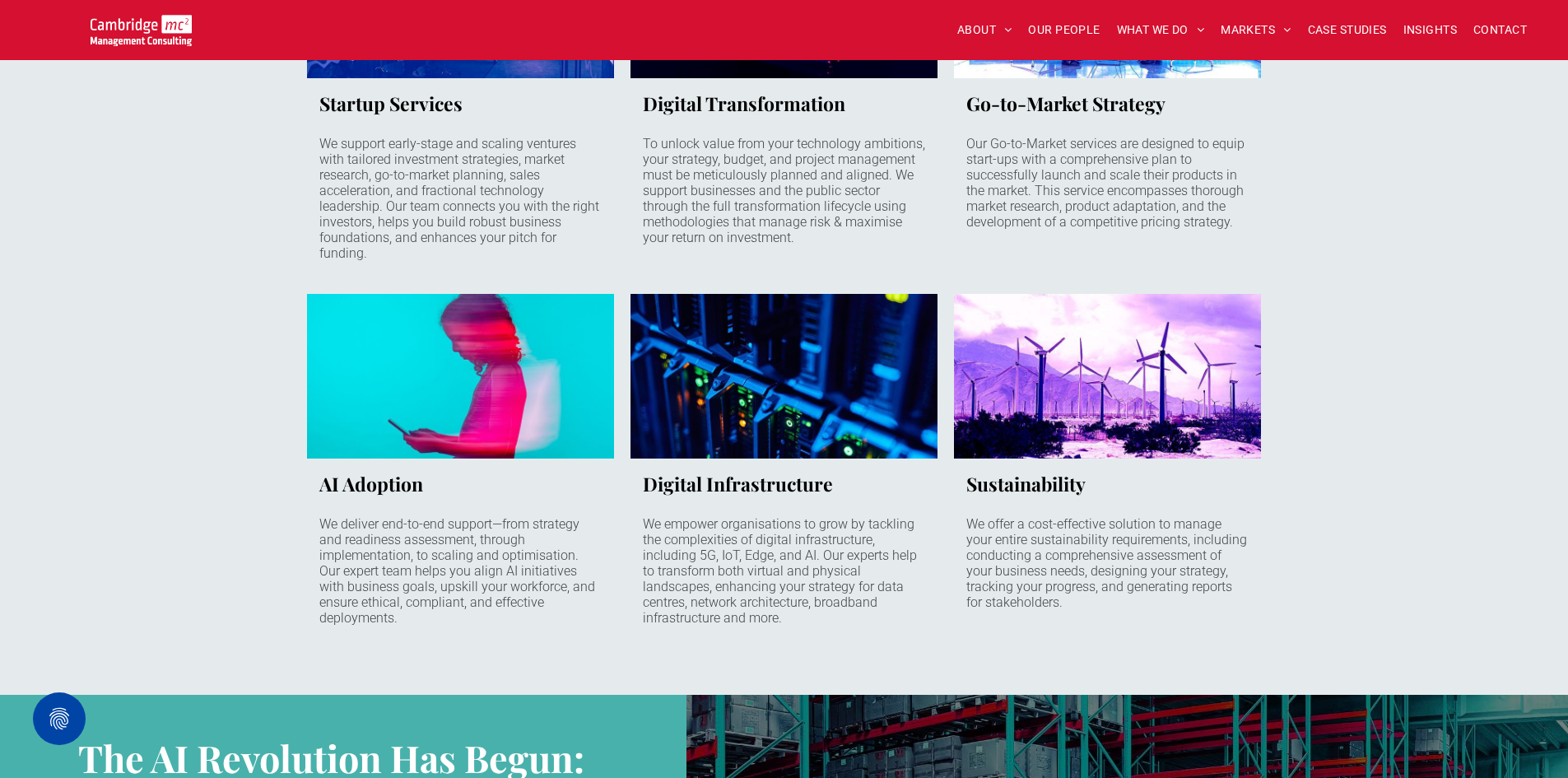
scroll to position [1317, 0]
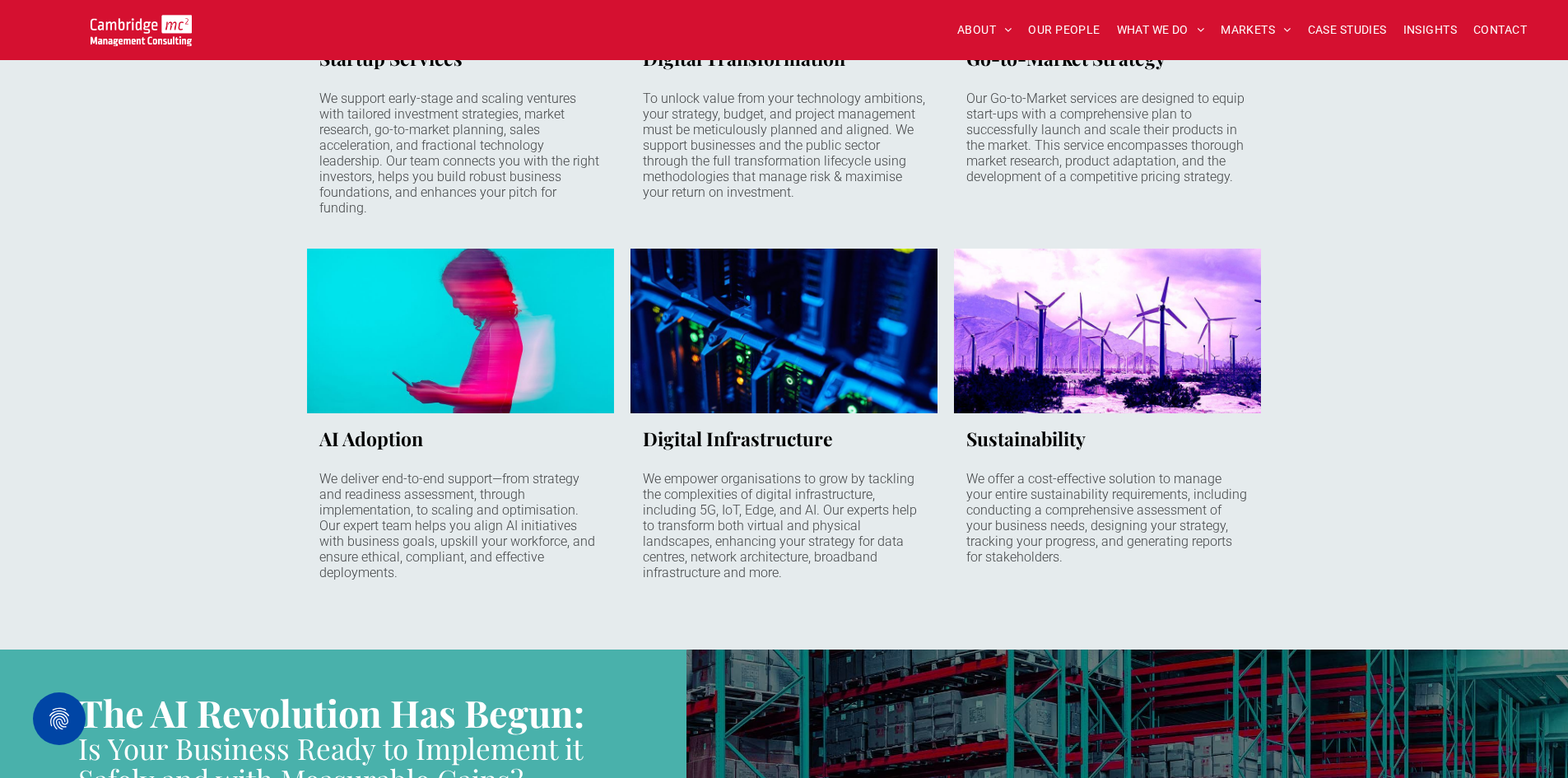
click at [745, 367] on link "Close up of data centre rack with dark blue filter and blinking lights in green…" at bounding box center [784, 330] width 326 height 175
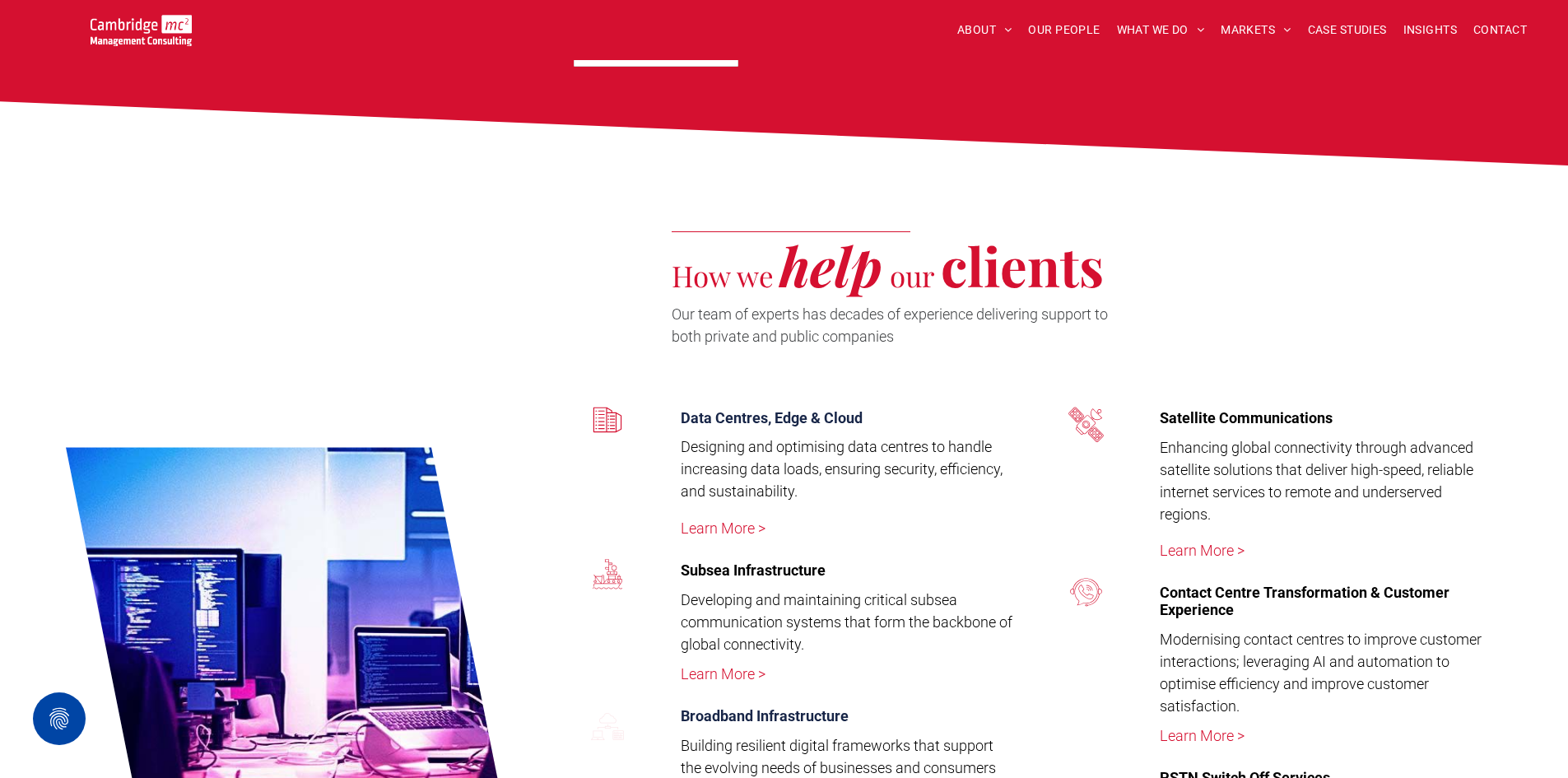
scroll to position [2798, 0]
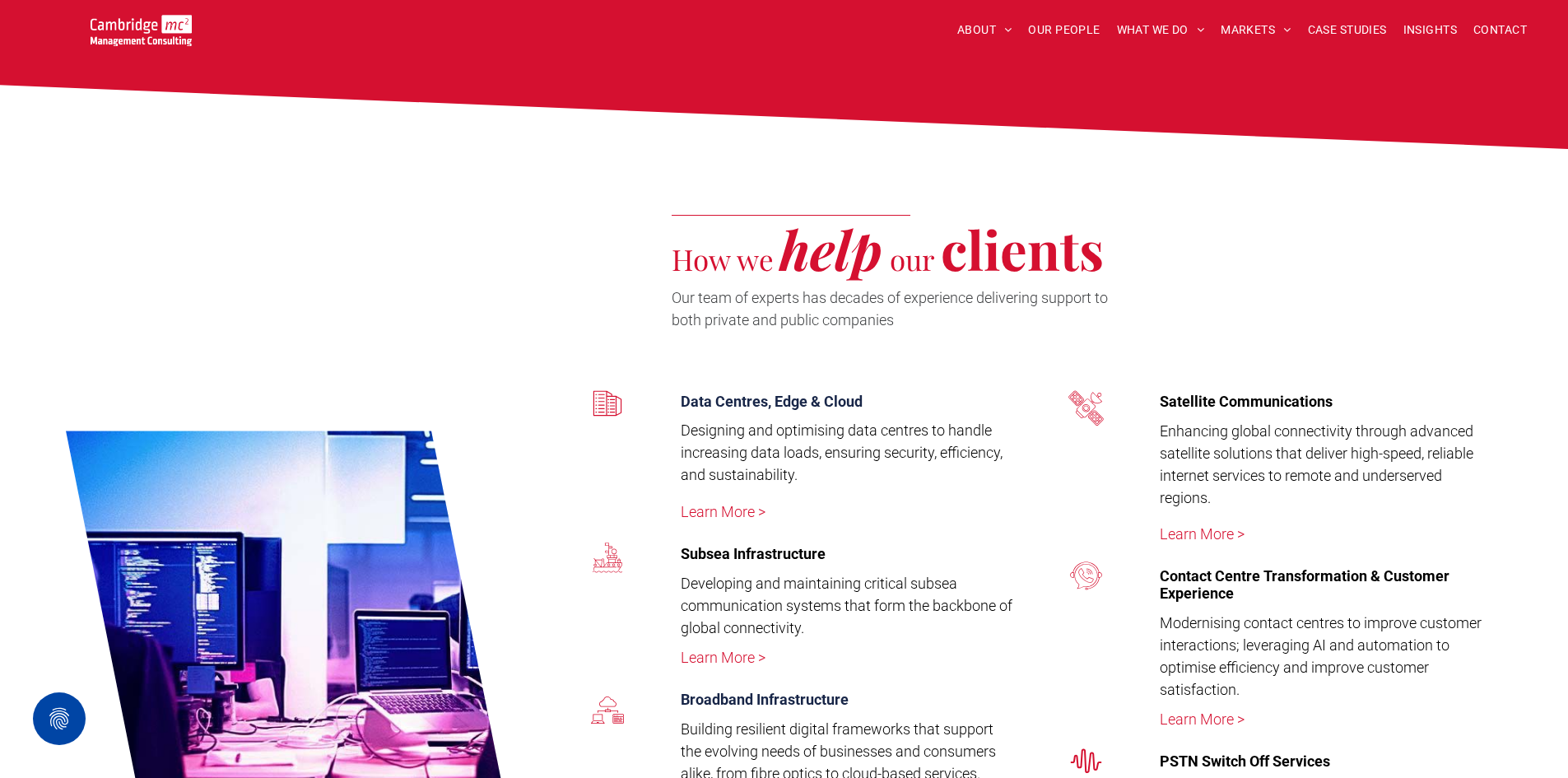
click at [747, 502] on link "Learn More >" at bounding box center [722, 511] width 85 height 18
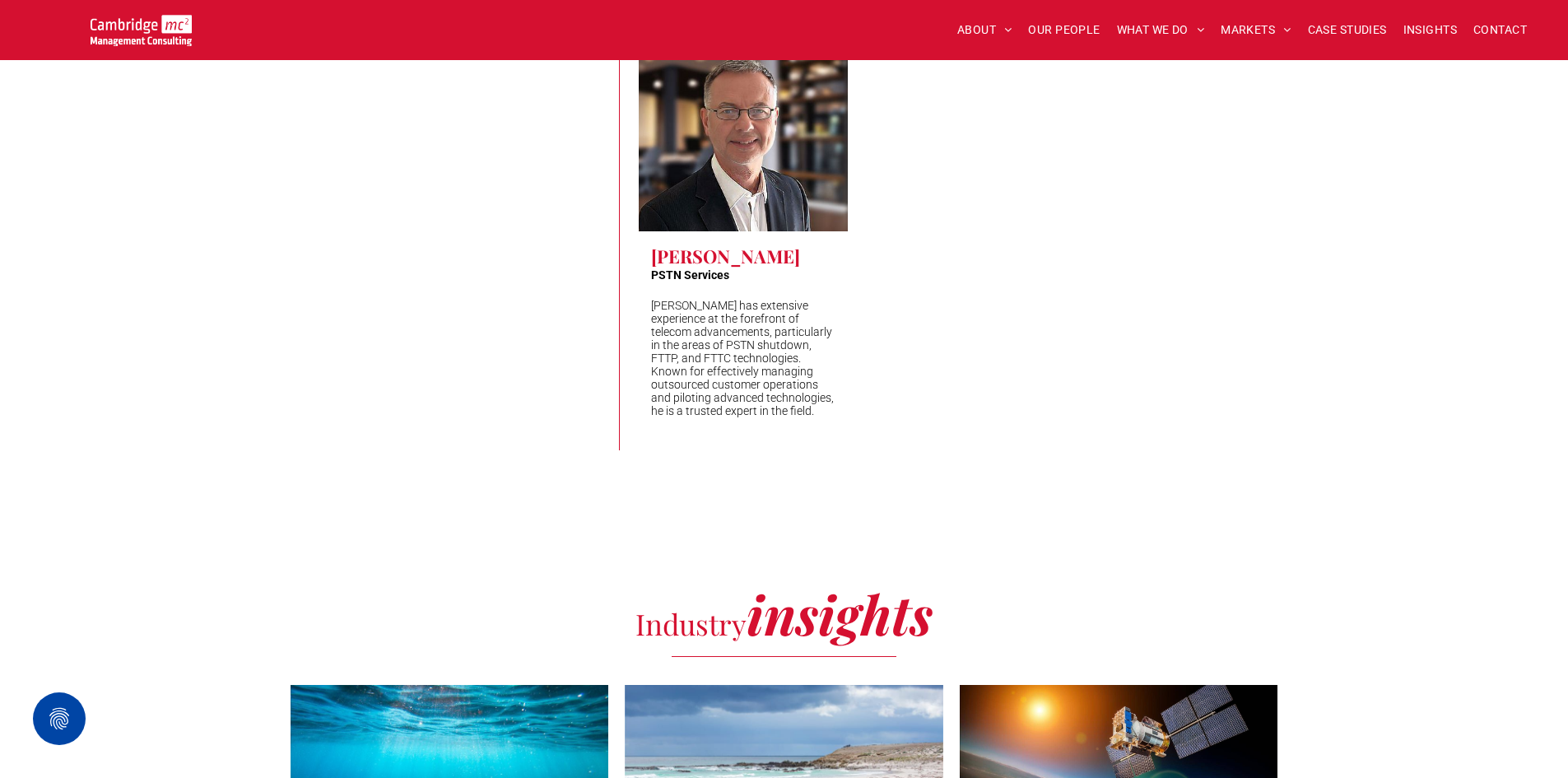
scroll to position [5944, 0]
